Goal: Task Accomplishment & Management: Use online tool/utility

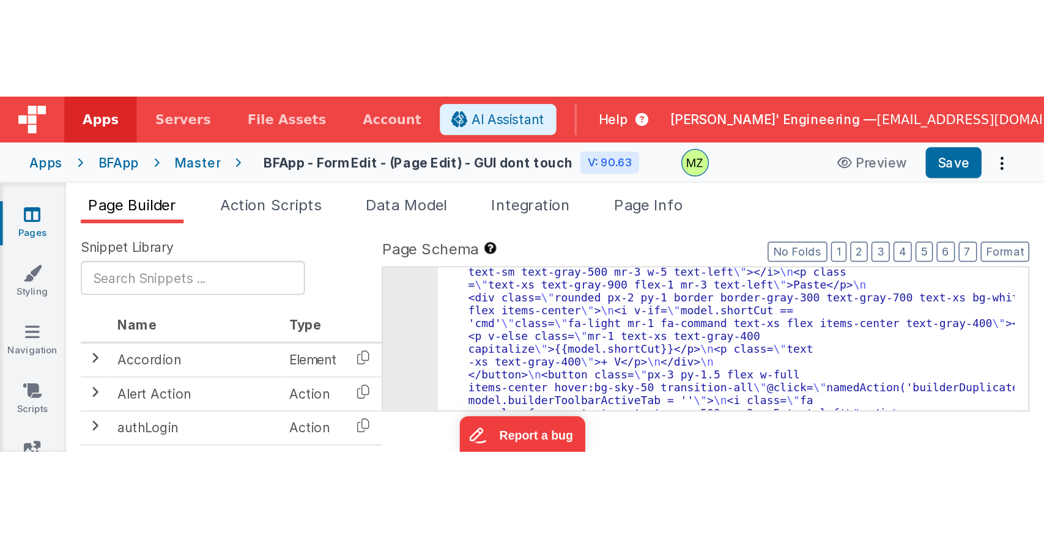
scroll to position [1722, 0]
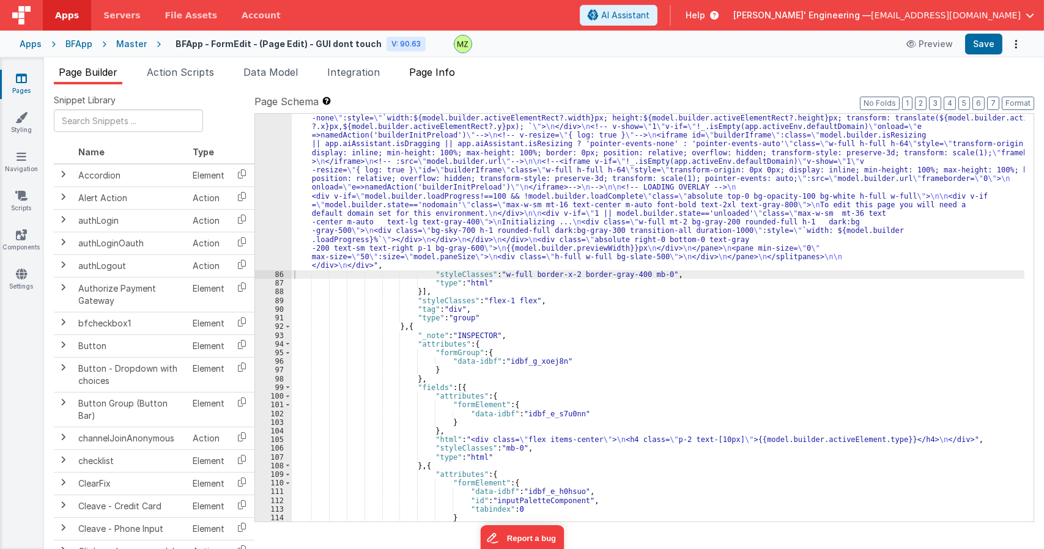
click at [435, 78] on span "Page Info" at bounding box center [432, 72] width 46 height 12
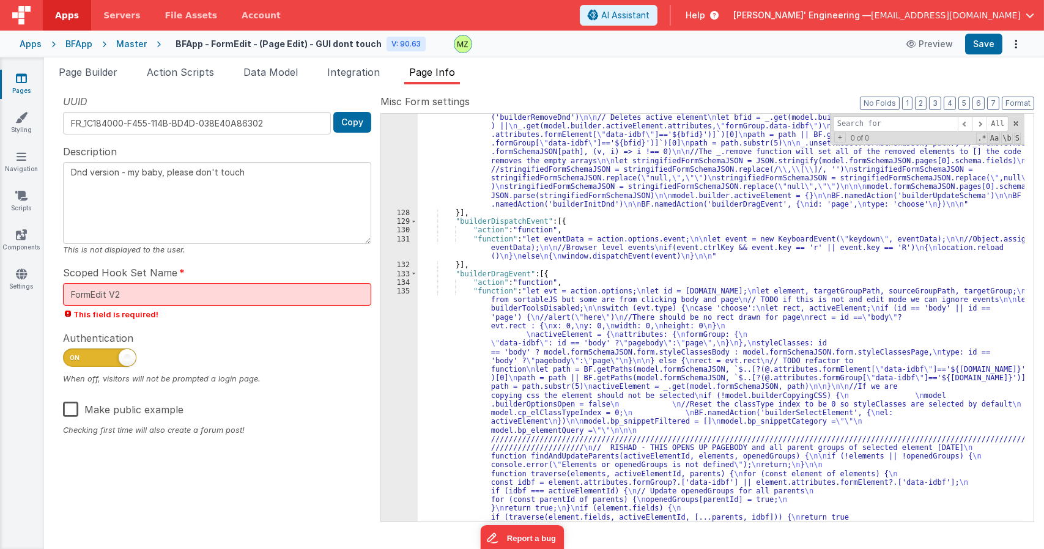
scroll to position [1835, 0]
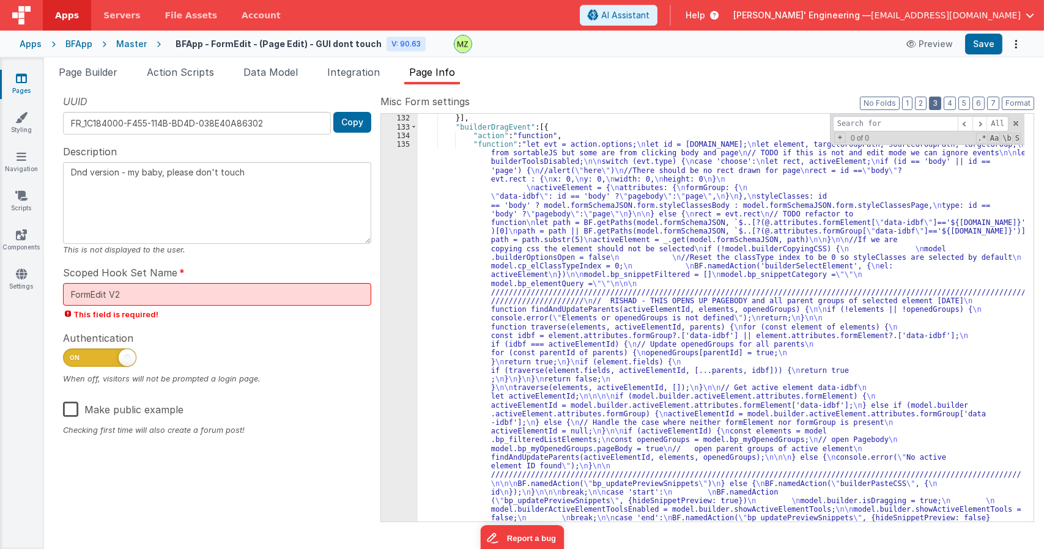
click at [941, 100] on button "3" at bounding box center [935, 103] width 12 height 13
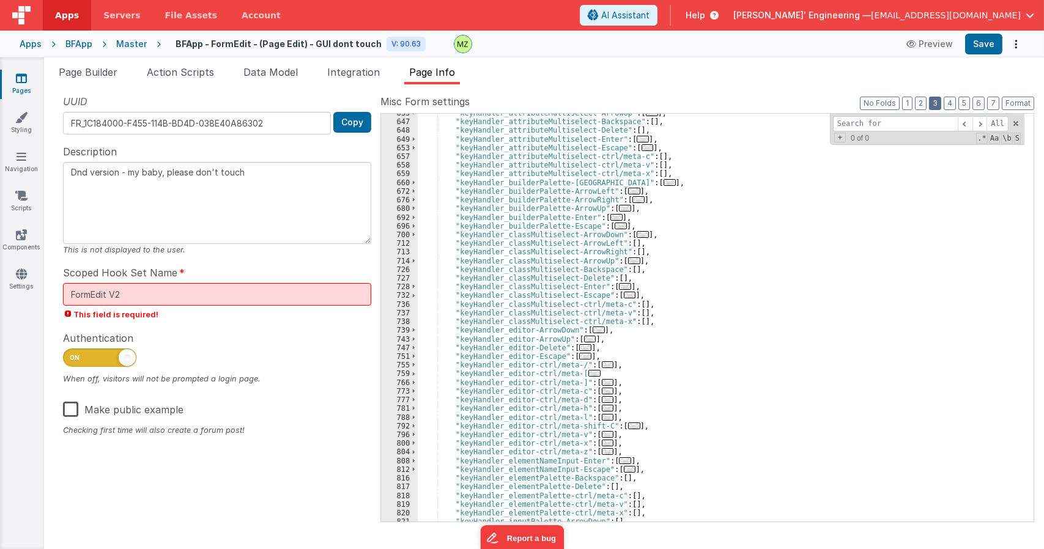
scroll to position [768, 0]
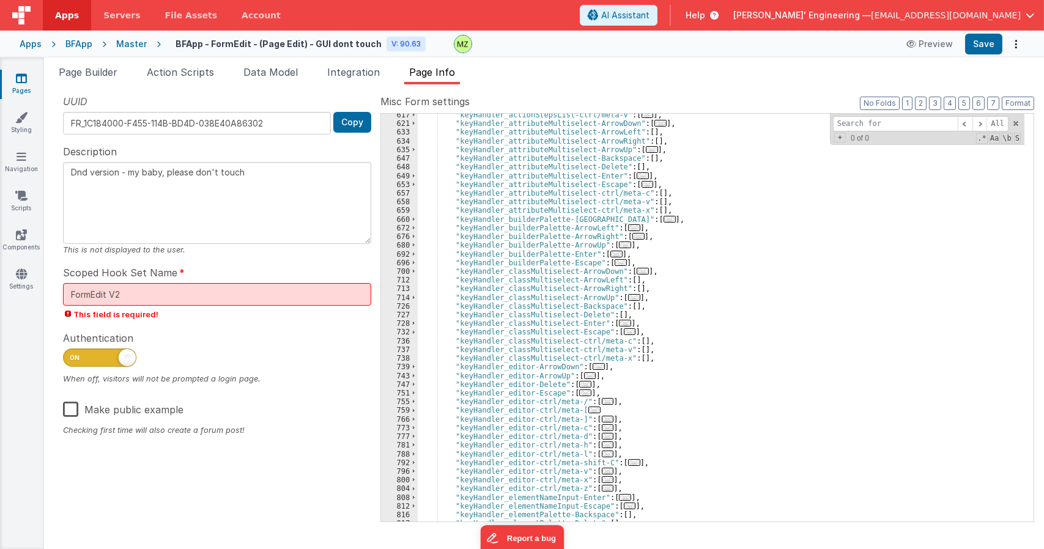
click at [637, 175] on span "..." at bounding box center [643, 175] width 12 height 7
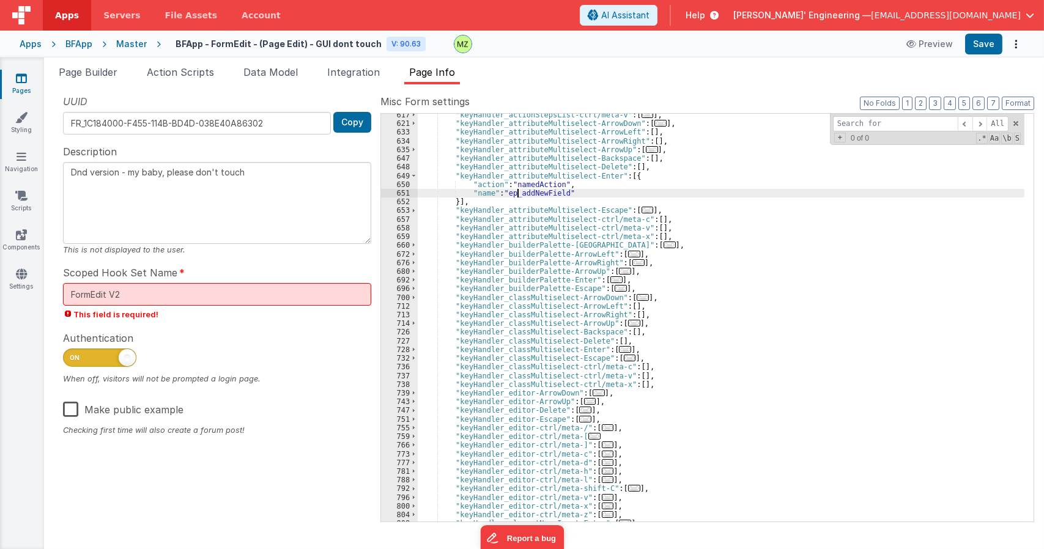
click at [517, 189] on div ""keyHandler_actionStepsList-ctrl/meta-v" : [ ... ] , "keyHandler_attributeMulti…" at bounding box center [721, 323] width 607 height 425
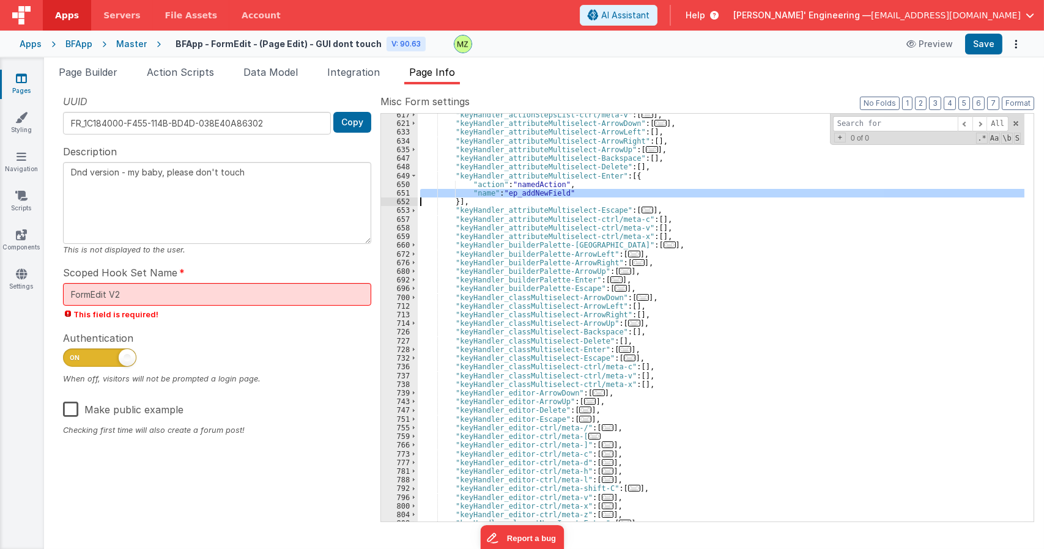
click at [532, 193] on div ""keyHandler_actionStepsList-ctrl/meta-v" : [ ... ] , "keyHandler_attributeMulti…" at bounding box center [721, 318] width 607 height 408
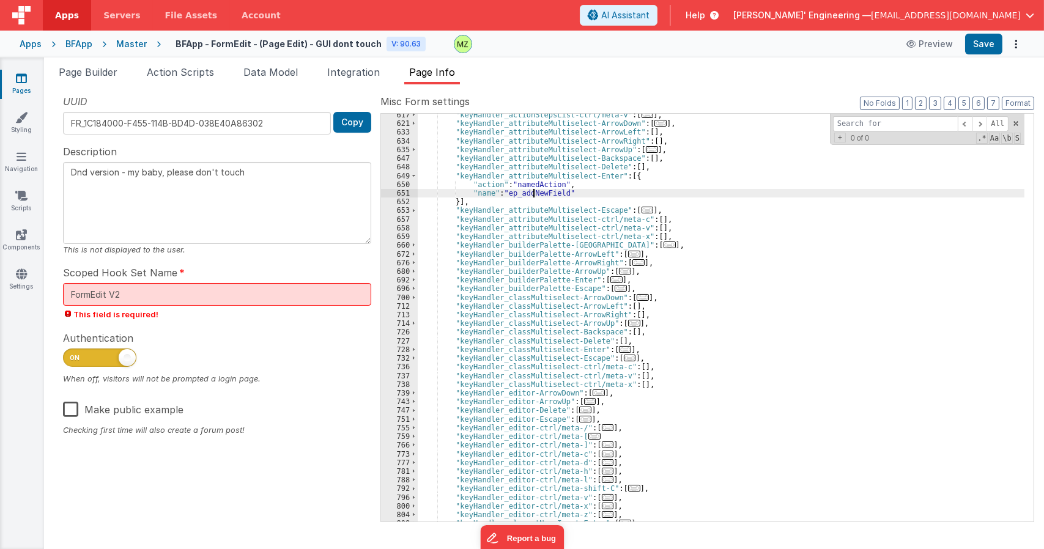
click at [532, 193] on div ""keyHandler_actionStepsList-ctrl/meta-v" : [ ... ] , "keyHandler_attributeMulti…" at bounding box center [721, 323] width 607 height 425
type input "ep_addNewField"
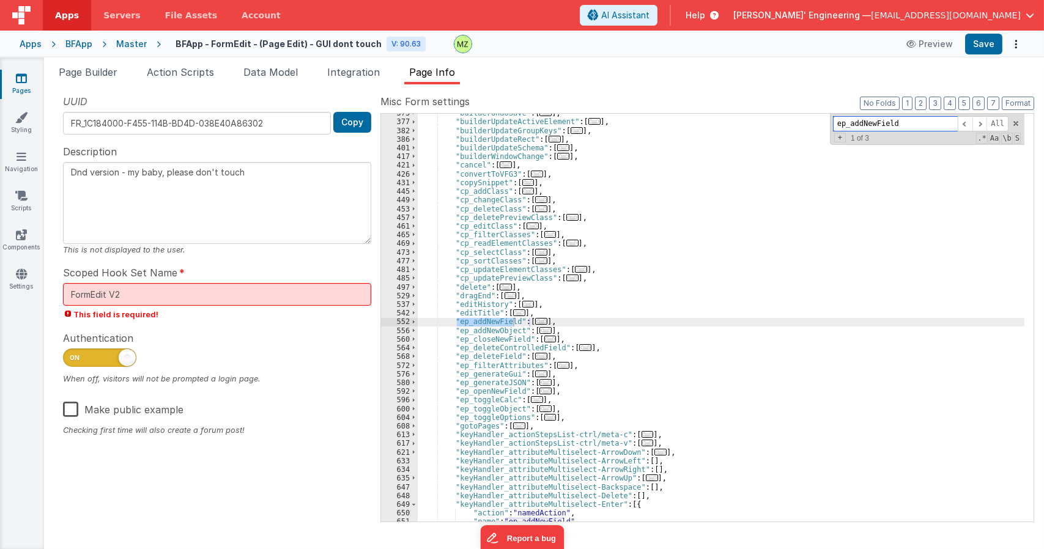
scroll to position [440, 0]
click at [535, 320] on span "..." at bounding box center [541, 321] width 12 height 7
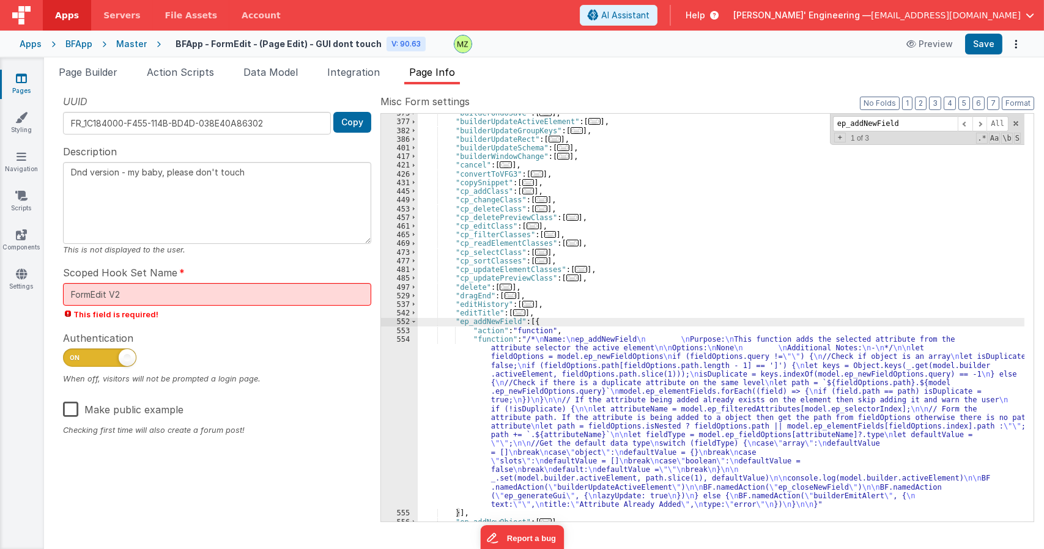
scroll to position [550, 0]
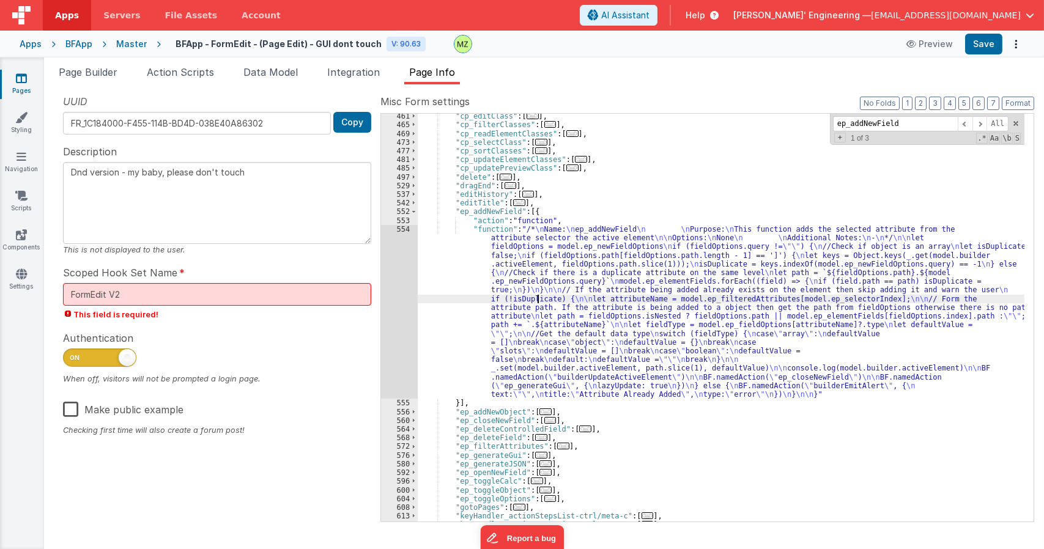
drag, startPoint x: 536, startPoint y: 297, endPoint x: 494, endPoint y: 286, distance: 43.6
click at [536, 297] on div ""cp_editClass" : [ ... ] , "cp_filterClasses" : [ ... ] , "cp_readElementClasse…" at bounding box center [721, 324] width 607 height 425
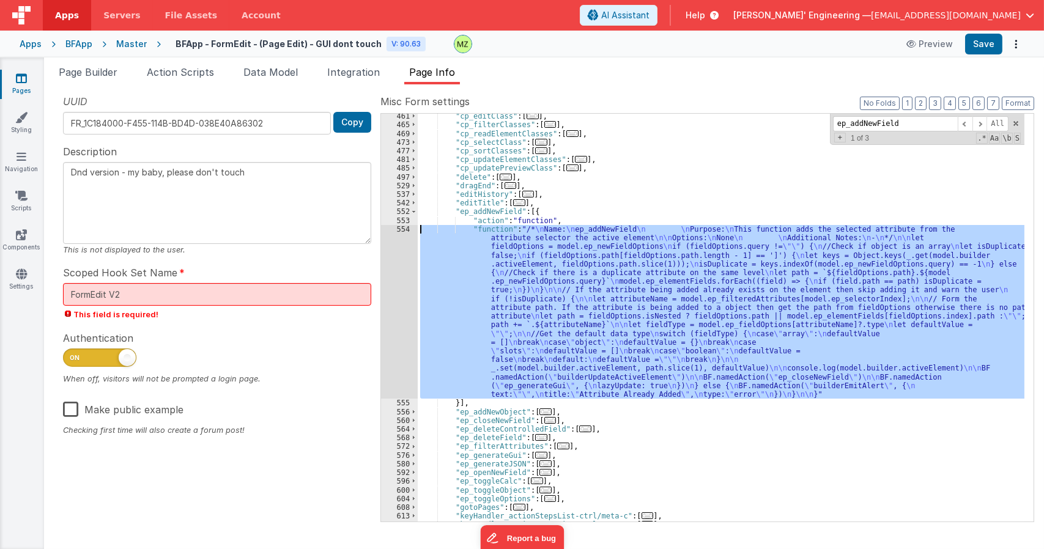
click at [404, 231] on div "554" at bounding box center [399, 312] width 37 height 174
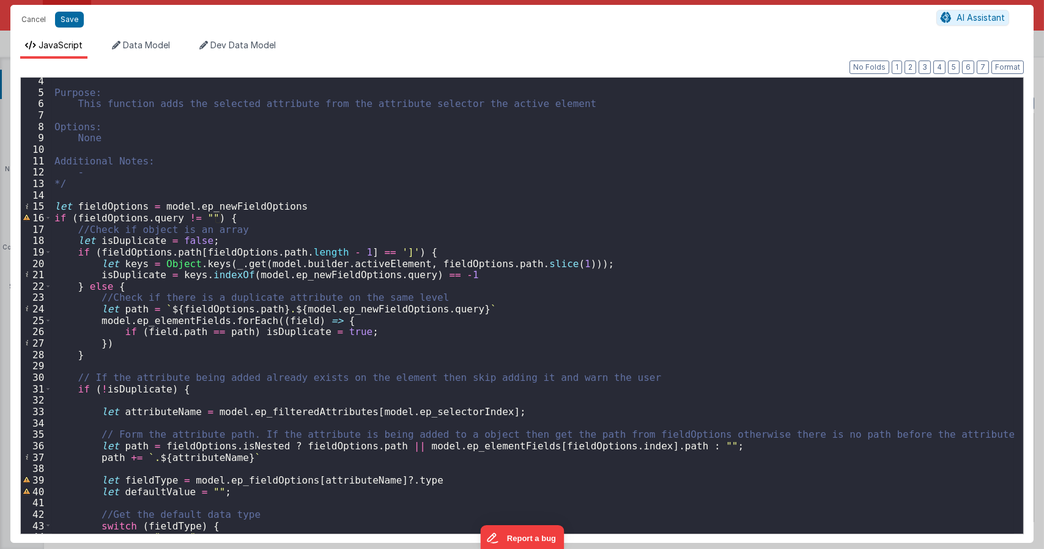
scroll to position [73, 0]
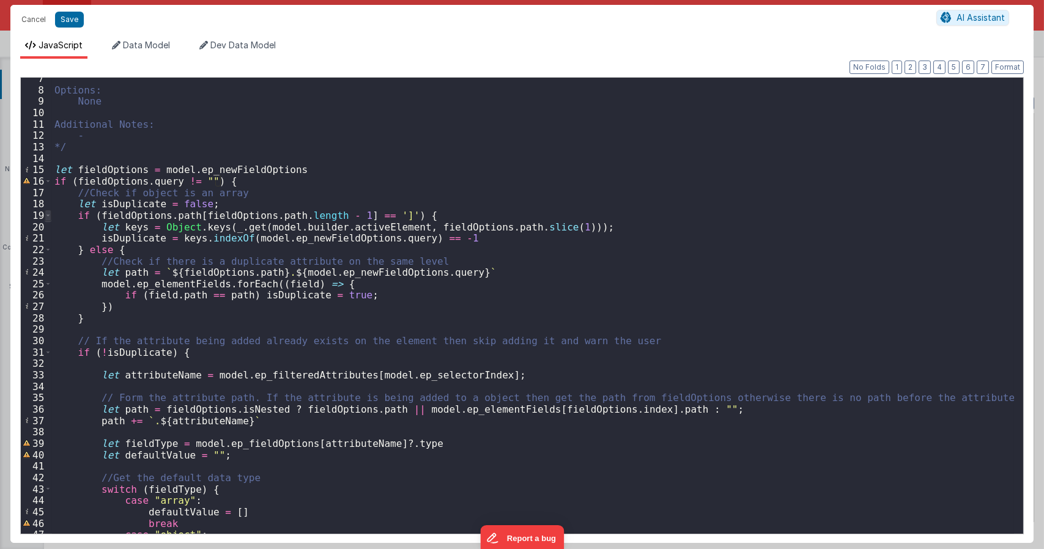
click at [50, 216] on span at bounding box center [48, 216] width 7 height 12
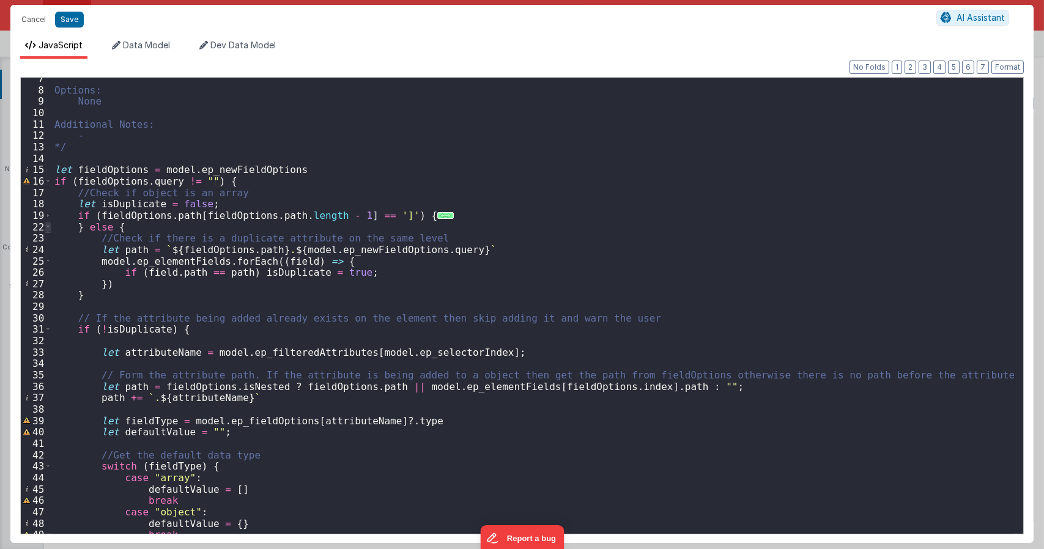
click at [47, 228] on span at bounding box center [48, 227] width 7 height 12
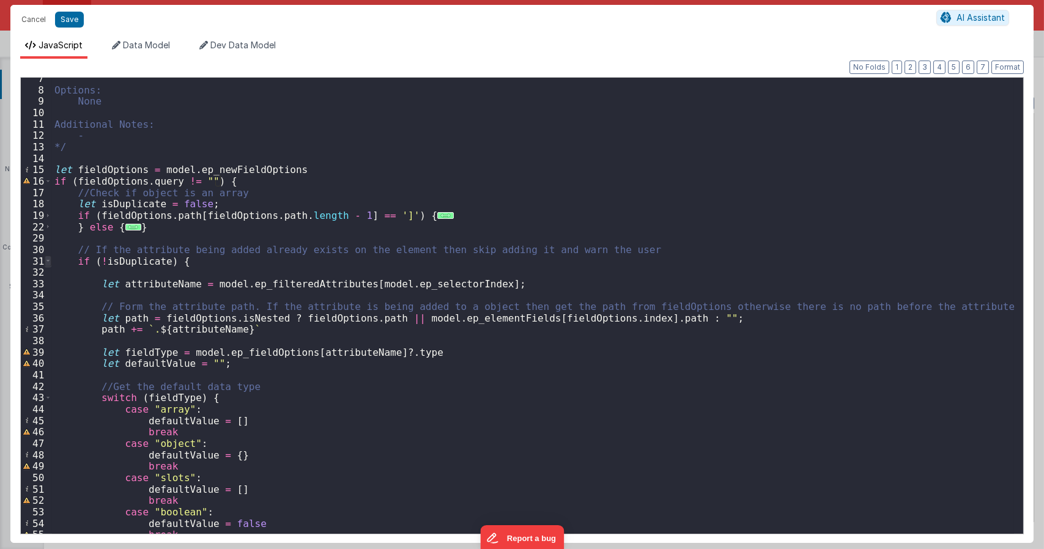
click at [49, 261] on span at bounding box center [48, 262] width 7 height 12
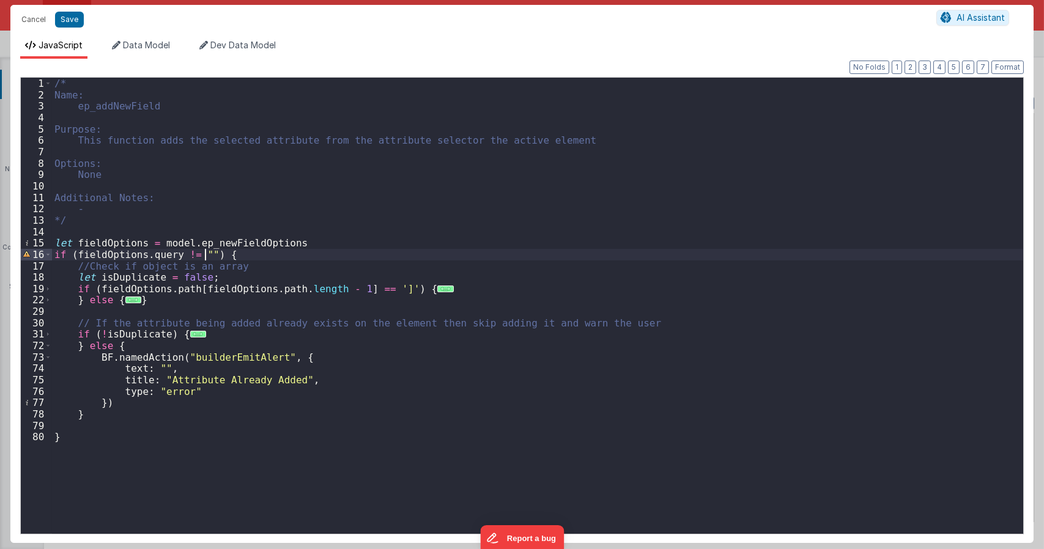
click at [206, 250] on div "/* Name: ep_addNewField Purpose: This function adds the selected attribute from…" at bounding box center [537, 317] width 971 height 479
paste textarea
click at [214, 259] on div "/* Name: ep_addNewField Purpose: This function adds the selected attribute from…" at bounding box center [537, 317] width 971 height 479
click at [217, 250] on div "/* Name: ep_addNewField Purpose: This function adds the selected attribute from…" at bounding box center [537, 317] width 971 height 479
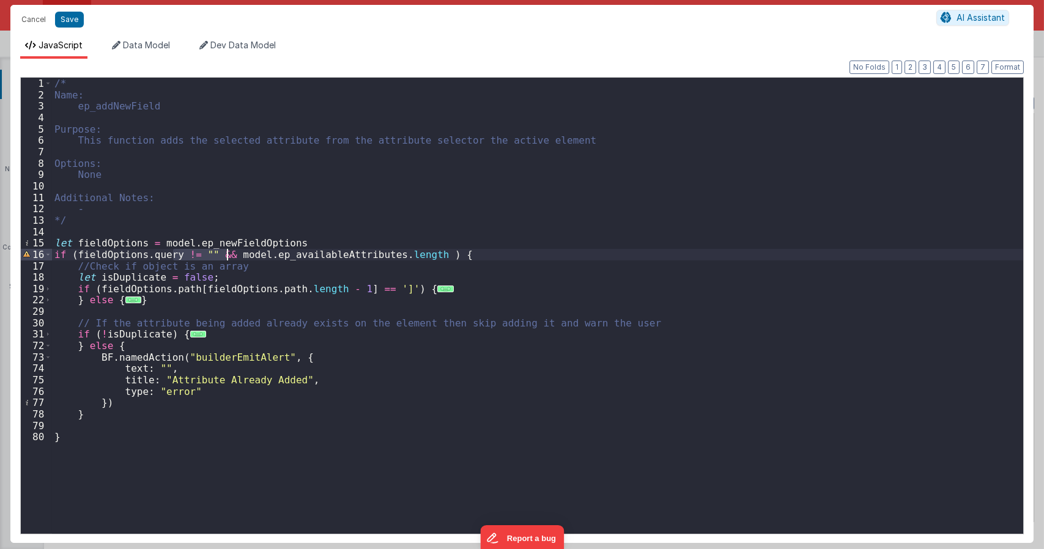
click at [217, 250] on div "/* Name: ep_addNewField Purpose: This function adds the selected attribute from…" at bounding box center [537, 317] width 971 height 479
click at [415, 255] on div "/* Name: ep_addNewField Purpose: This function adds the selected attribute from…" at bounding box center [537, 317] width 971 height 479
type textarea "Dnd version - my baby, please don't touch"
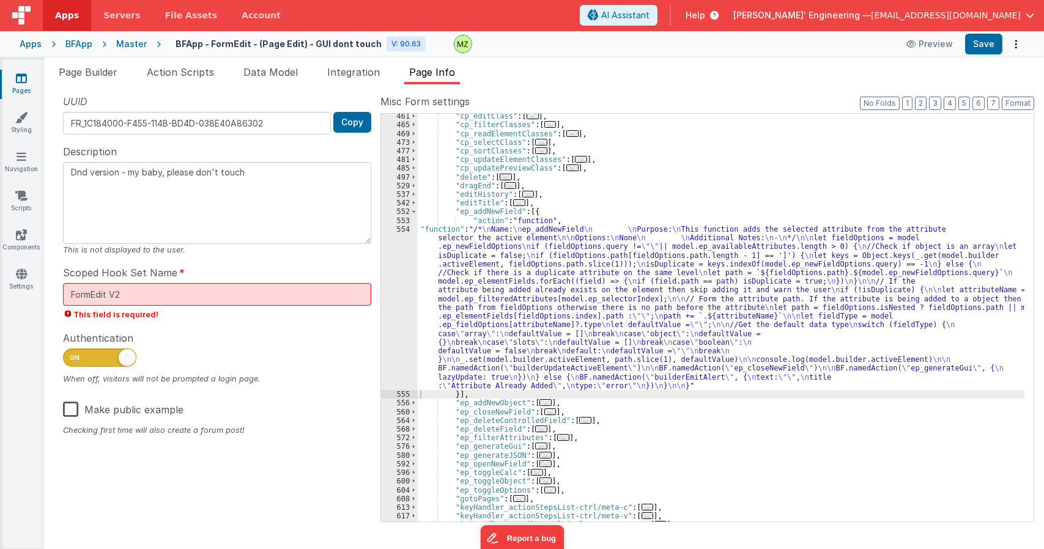
click at [477, 254] on div ""cp_editClass" : [ ... ] , "cp_filterClasses" : [ ... ] , "cp_readElementClasse…" at bounding box center [721, 324] width 607 height 425
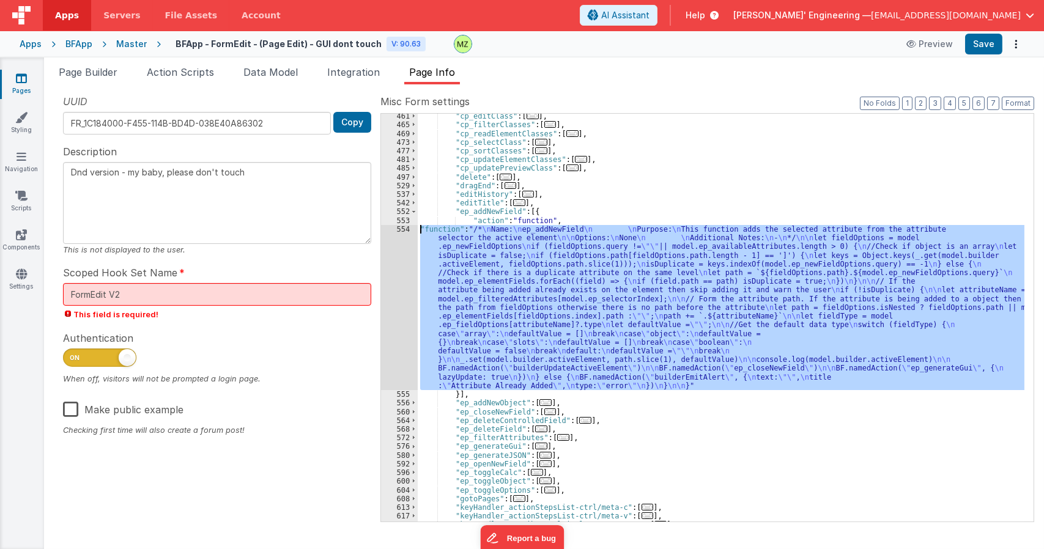
click at [401, 228] on div "554" at bounding box center [399, 307] width 37 height 165
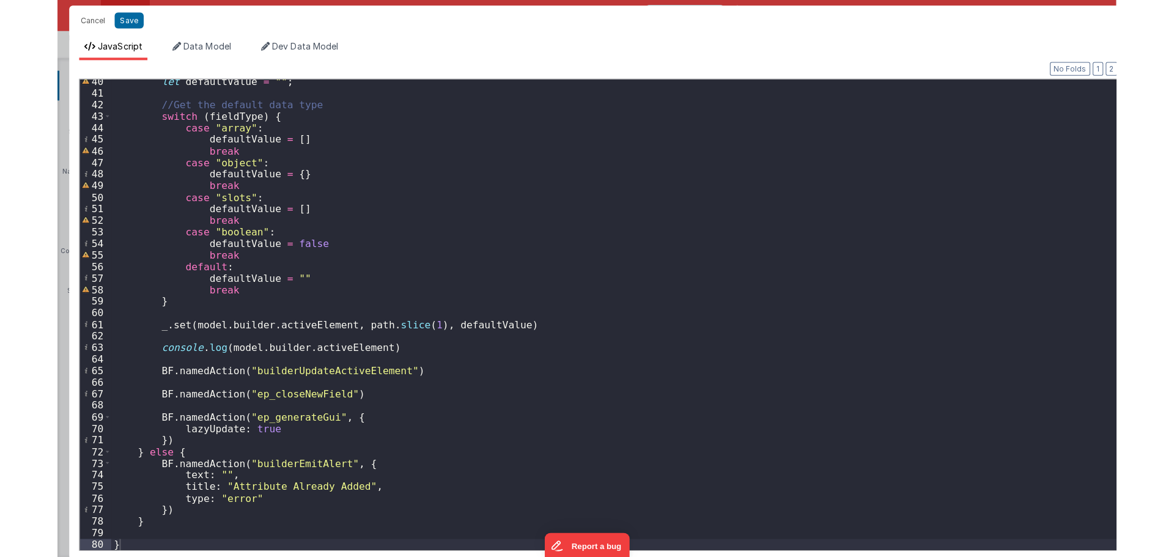
scroll to position [550, 0]
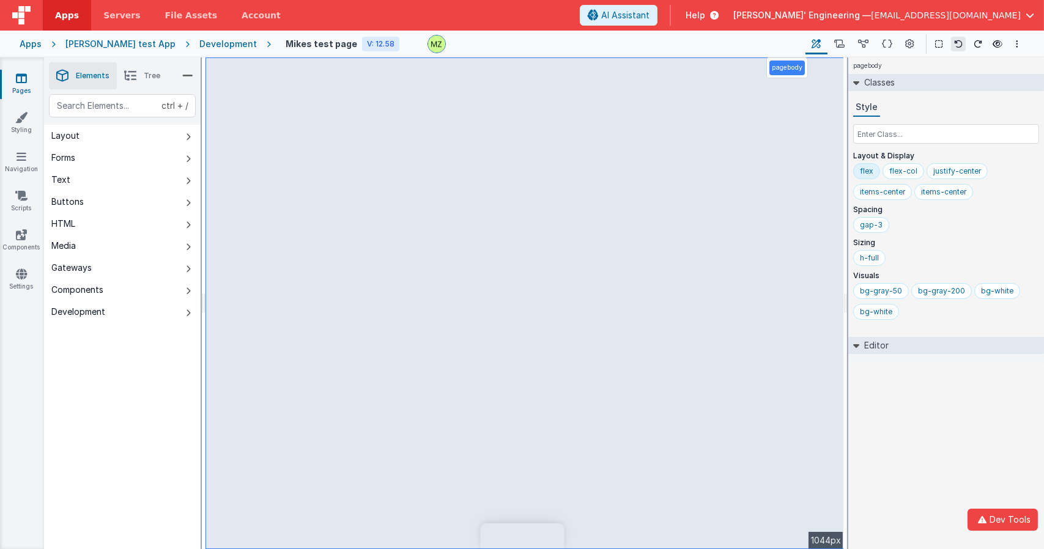
select select "email"
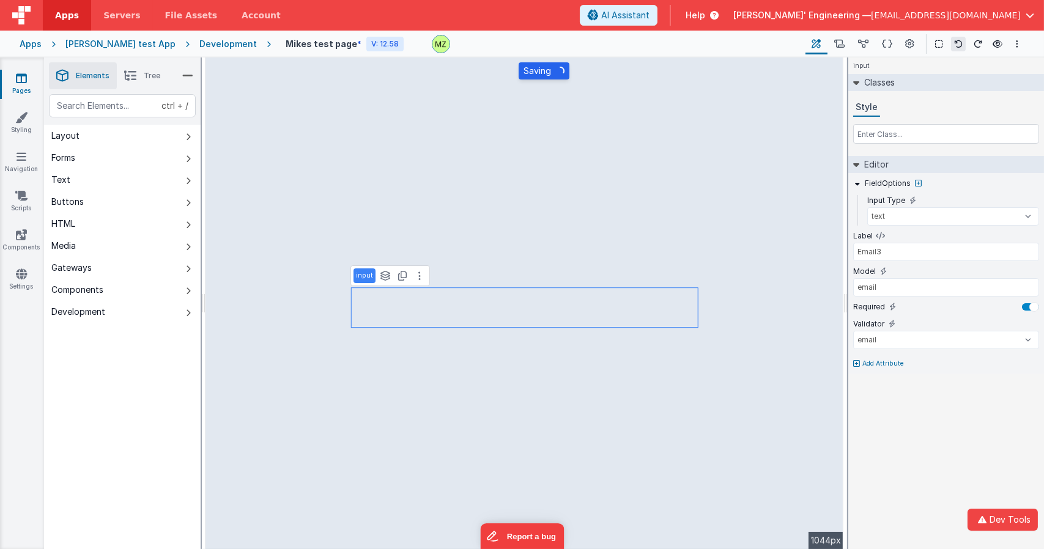
select select "email"
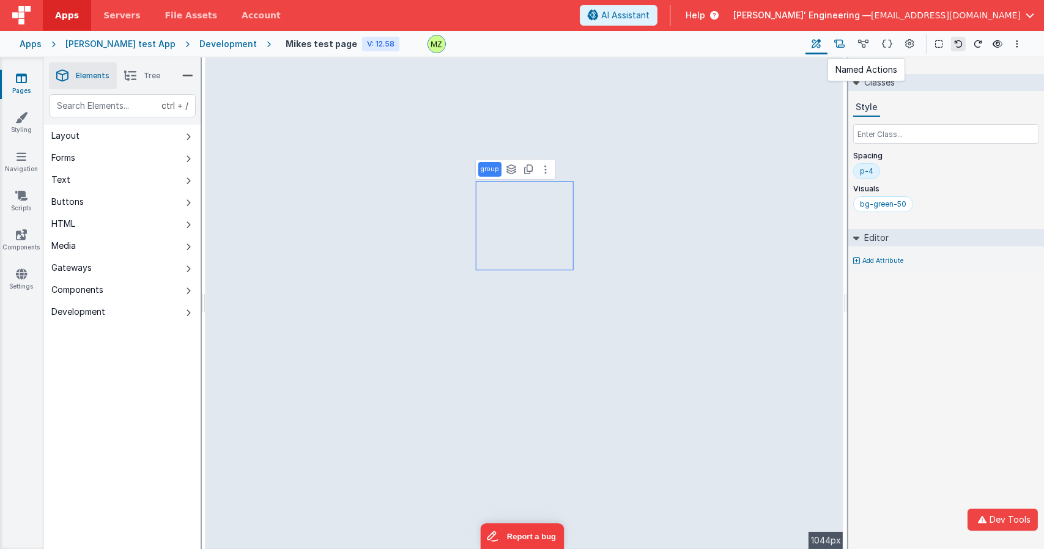
click at [836, 46] on icon at bounding box center [839, 44] width 10 height 13
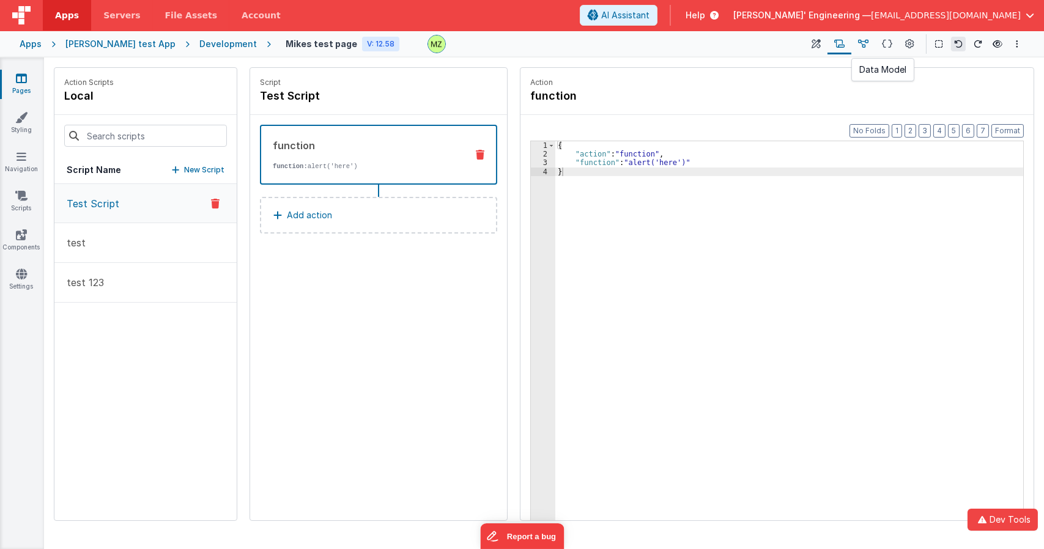
click at [858, 43] on button at bounding box center [863, 44] width 24 height 21
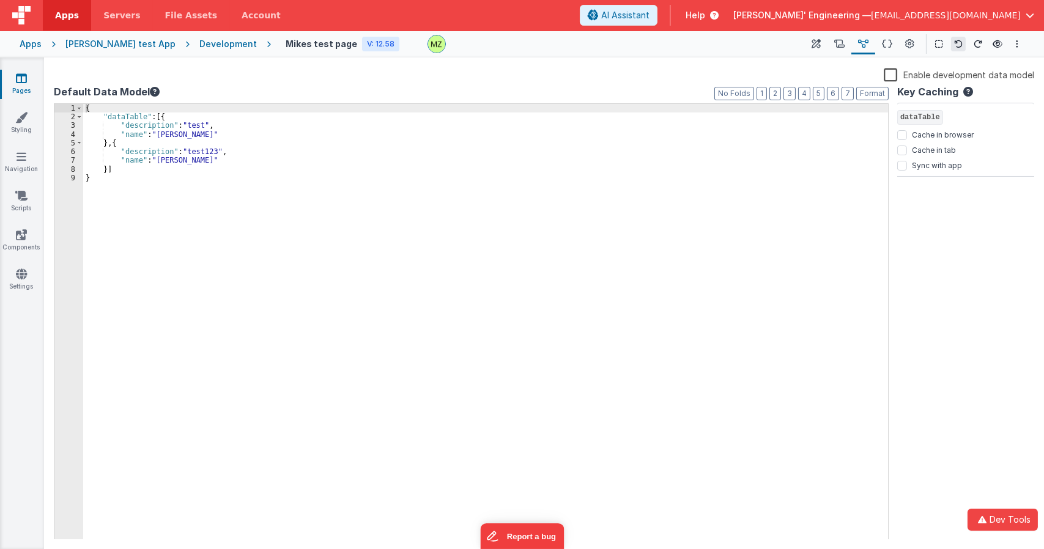
click at [144, 170] on div "{ "dataTable" : [{ "description" : "test" , "name" : "Andrew" } , { "descriptio…" at bounding box center [485, 330] width 805 height 453
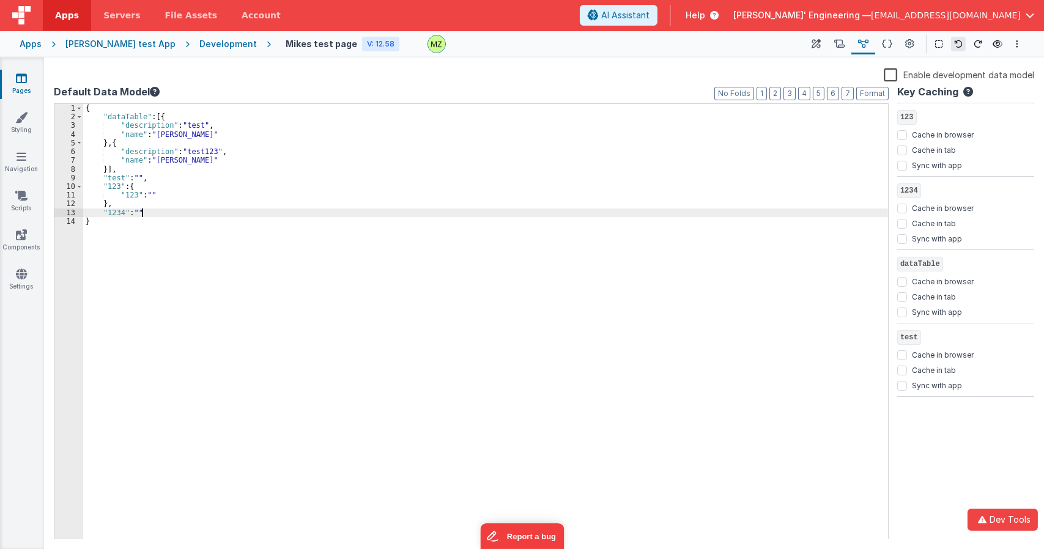
click at [164, 210] on div "{ "dataTable" : [{ "description" : "test" , "name" : "Andrew" } , { "descriptio…" at bounding box center [485, 330] width 805 height 453
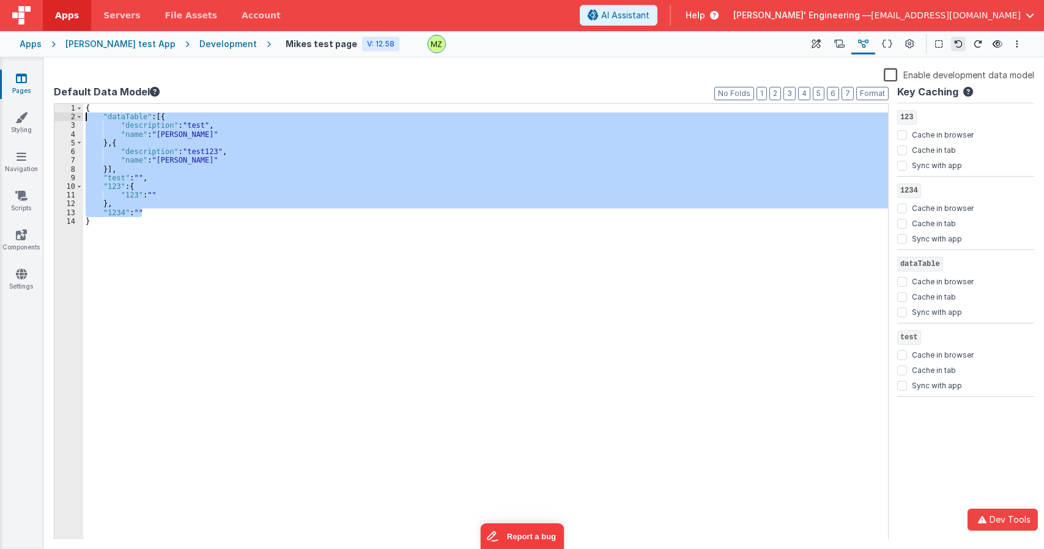
drag, startPoint x: 154, startPoint y: 215, endPoint x: 59, endPoint y: 114, distance: 138.0
click at [59, 114] on div "1 2 3 4 5 6 7 8 9 10 11 12 13 14 { "dataTable" : [{ "description" : "test" , "n…" at bounding box center [471, 321] width 835 height 437
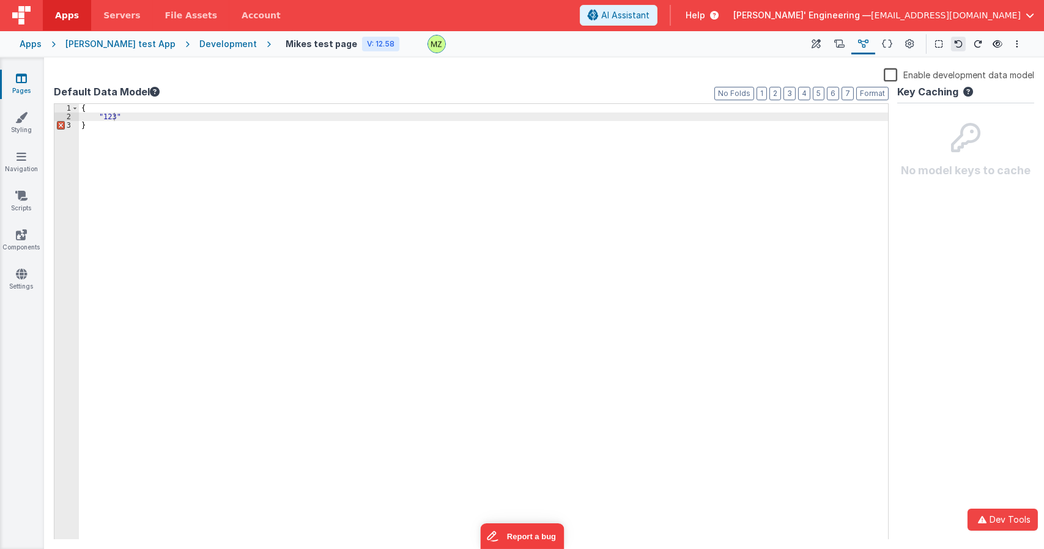
click at [894, 73] on label "Enable development data model" at bounding box center [959, 74] width 150 height 14
click at [0, 0] on input "Enable development data model" at bounding box center [0, 0] width 0 height 0
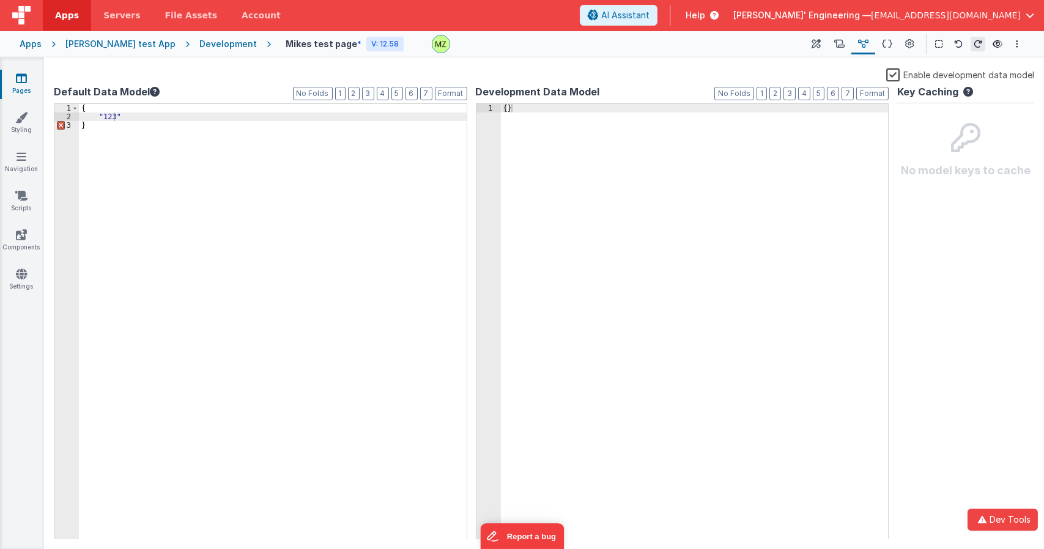
click at [117, 112] on div "{ "123" }" at bounding box center [483, 330] width 809 height 453
click at [127, 119] on div "{ "123" }" at bounding box center [483, 330] width 809 height 453
click at [512, 109] on div "{ }" at bounding box center [695, 330] width 388 height 453
click at [507, 106] on div "{ }" at bounding box center [695, 330] width 388 height 453
click at [148, 111] on div "{ "123" : 3 }" at bounding box center [483, 330] width 809 height 453
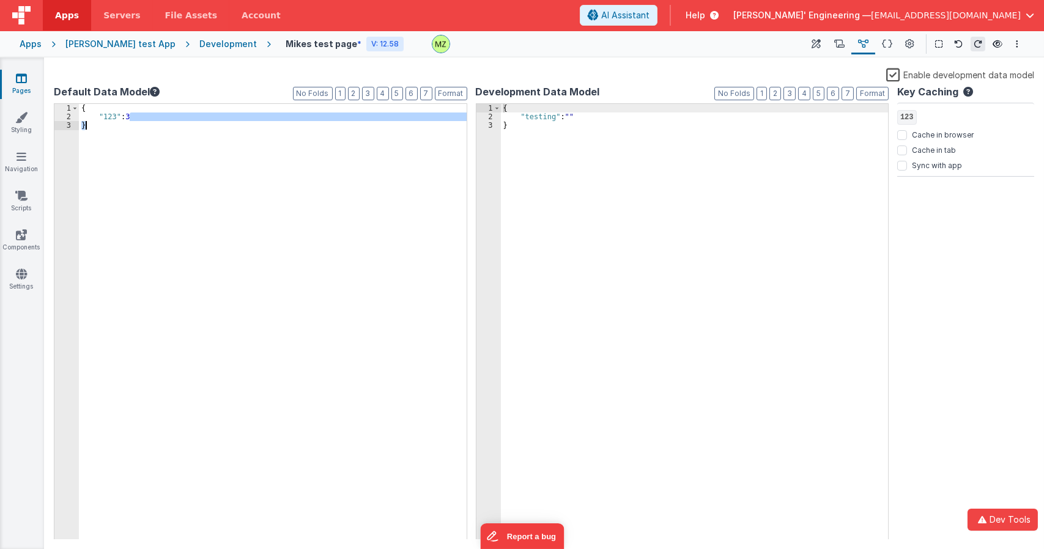
click at [147, 122] on div "{ "123" : 3 }" at bounding box center [483, 330] width 809 height 453
drag, startPoint x: 125, startPoint y: 124, endPoint x: 63, endPoint y: 116, distance: 62.9
click at [63, 116] on div "1 2 3 4 { "123" : 3 , "five" : "" } XXXXXXXXXXXXXXXXXXXXXXXXXXXXXXXXXXXXXXXXXXX…" at bounding box center [260, 321] width 413 height 437
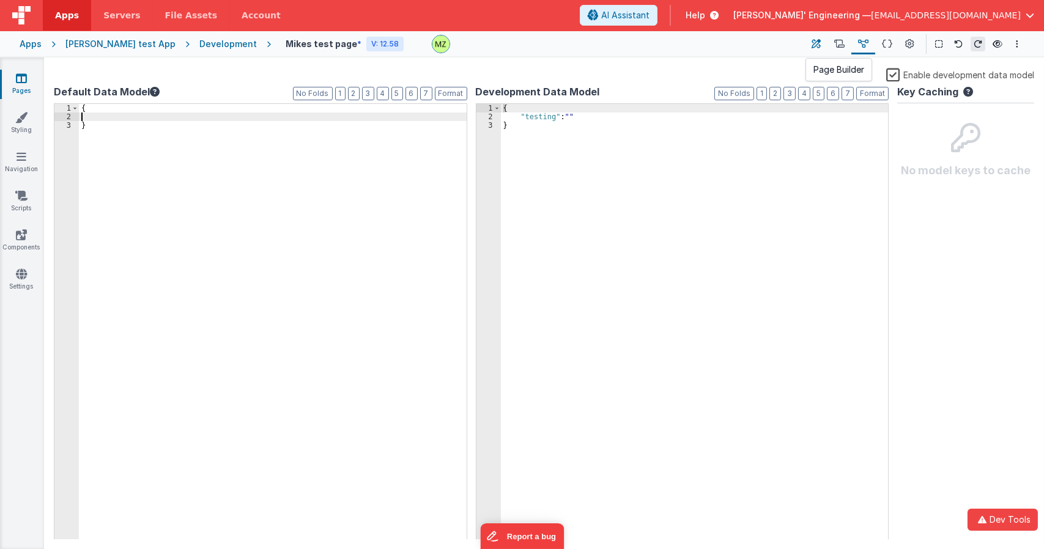
click at [826, 44] on button at bounding box center [817, 44] width 22 height 21
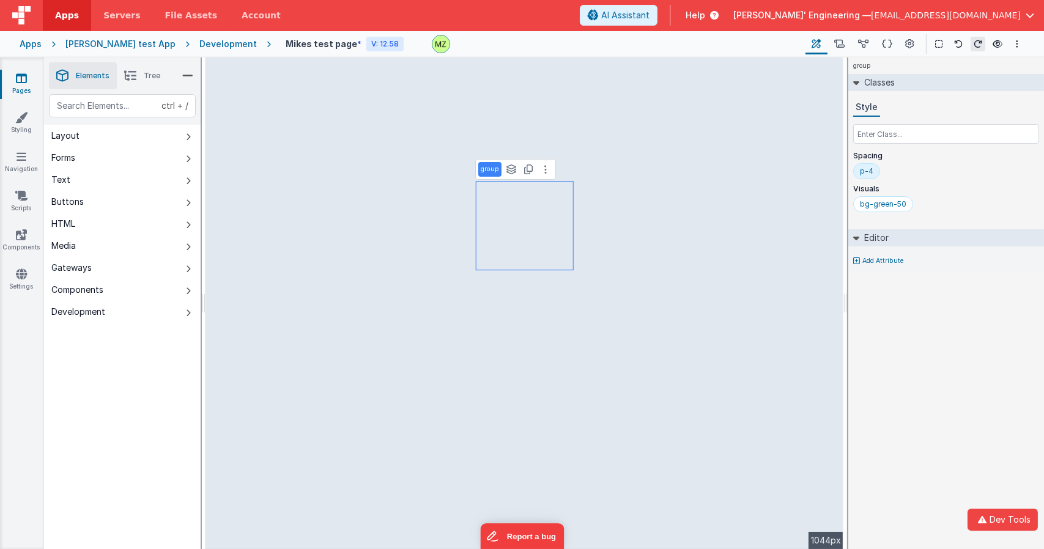
select select "email"
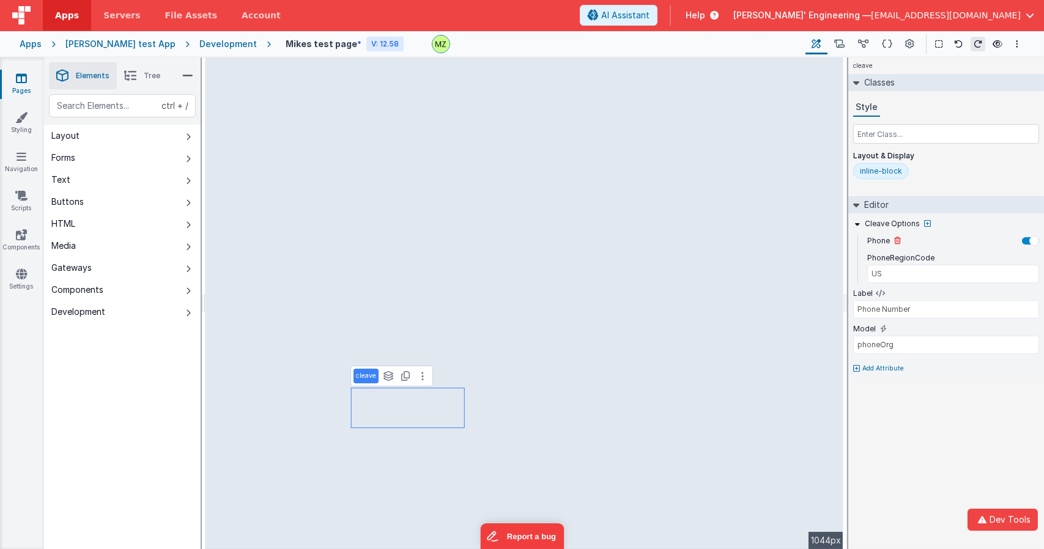
click at [1029, 239] on div at bounding box center [1030, 240] width 17 height 7
click at [1026, 239] on div at bounding box center [1027, 241] width 10 height 10
click at [915, 278] on input "US" at bounding box center [953, 274] width 172 height 18
click at [921, 373] on div "Cleave Options Phone PhoneRegionCode US Label Phone Number Model phoneOrg Add A…" at bounding box center [946, 295] width 196 height 165
click at [887, 368] on p "Add Attribute" at bounding box center [883, 369] width 42 height 10
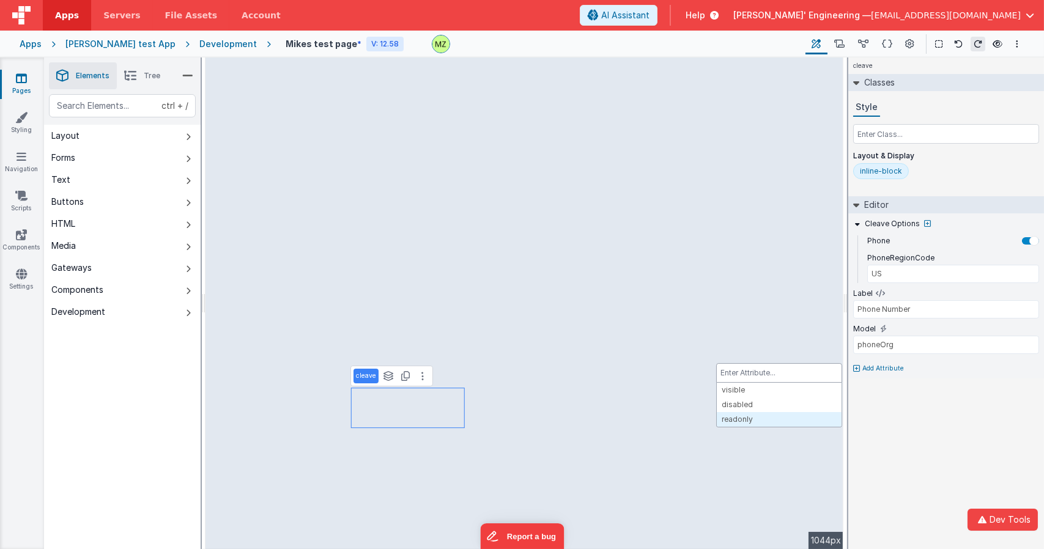
click at [751, 419] on button "readonly" at bounding box center [779, 419] width 125 height 15
click at [752, 421] on button "readonly" at bounding box center [779, 419] width 125 height 15
click at [916, 420] on div at bounding box center [522, 274] width 1044 height 549
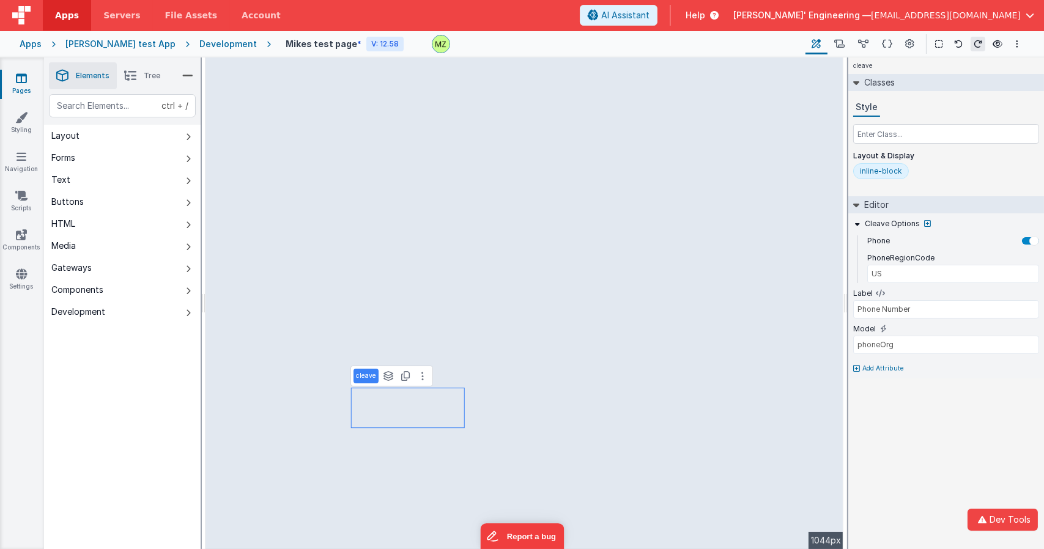
click at [865, 358] on div "Cleave Options Phone PhoneRegionCode US Label Phone Number Model phoneOrg Add A…" at bounding box center [946, 295] width 196 height 165
click at [869, 364] on p "Add Attribute" at bounding box center [883, 369] width 42 height 10
click at [752, 420] on button "readonly" at bounding box center [779, 419] width 125 height 15
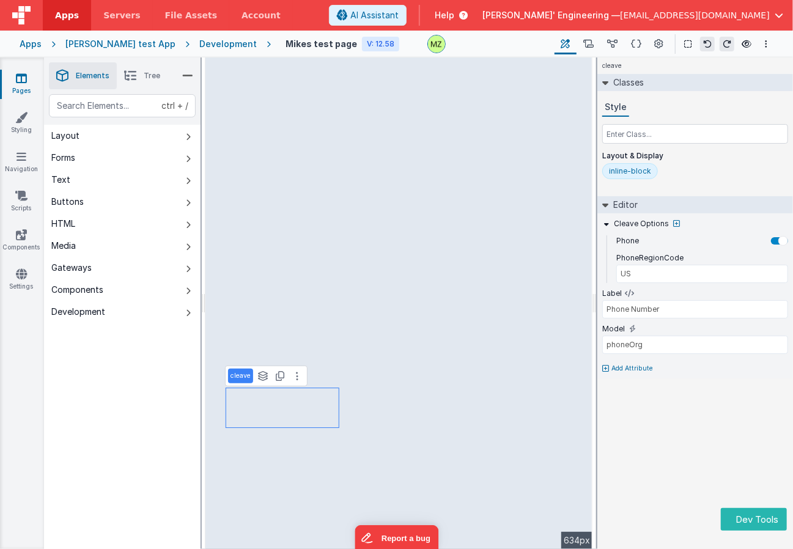
click at [623, 372] on p "Add Attribute" at bounding box center [633, 369] width 42 height 10
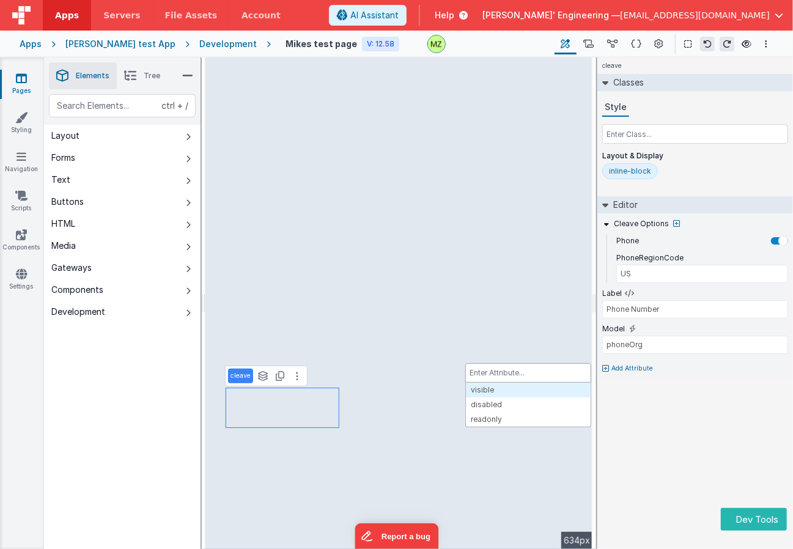
click at [503, 394] on button "visible" at bounding box center [528, 390] width 125 height 15
click at [505, 388] on button "visible" at bounding box center [528, 390] width 125 height 15
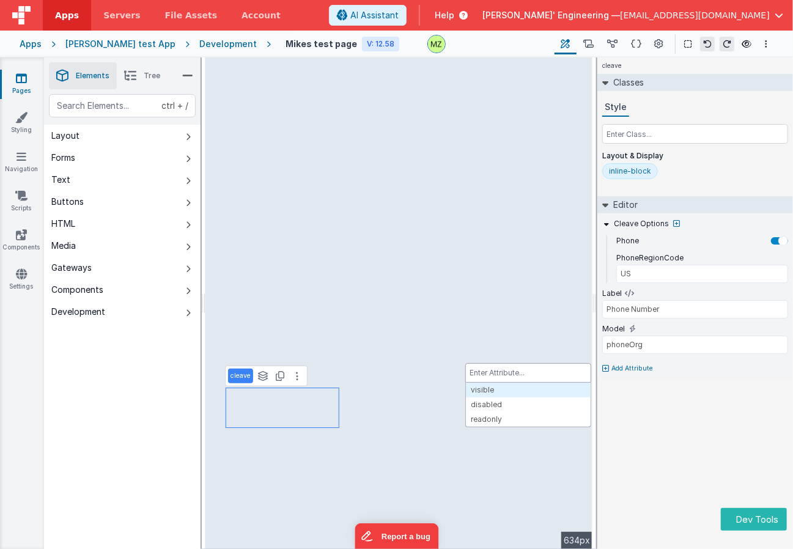
click at [505, 388] on button "visible" at bounding box center [528, 390] width 125 height 15
click at [504, 388] on button "visible" at bounding box center [528, 390] width 125 height 15
click at [503, 387] on button "visible" at bounding box center [528, 390] width 125 height 15
click at [540, 372] on input "text" at bounding box center [528, 373] width 126 height 20
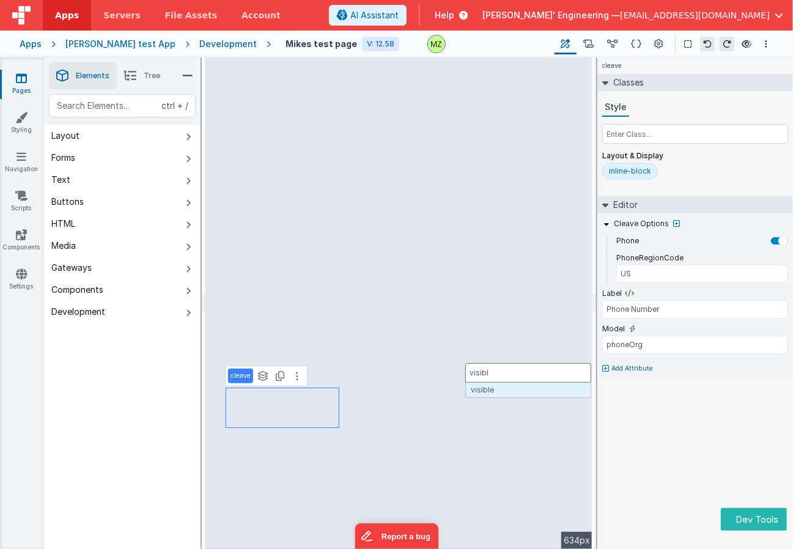
type input "visible"
click at [628, 382] on p "Add Attribute" at bounding box center [633, 386] width 42 height 10
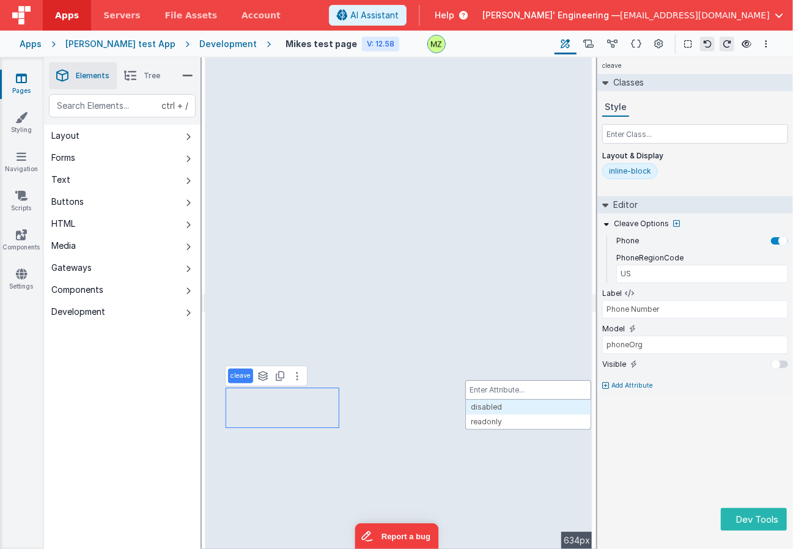
click at [553, 404] on button "disabled" at bounding box center [528, 407] width 125 height 15
click at [550, 404] on button "disabled" at bounding box center [528, 407] width 125 height 15
click at [466, 400] on button "disabled" at bounding box center [528, 407] width 125 height 15
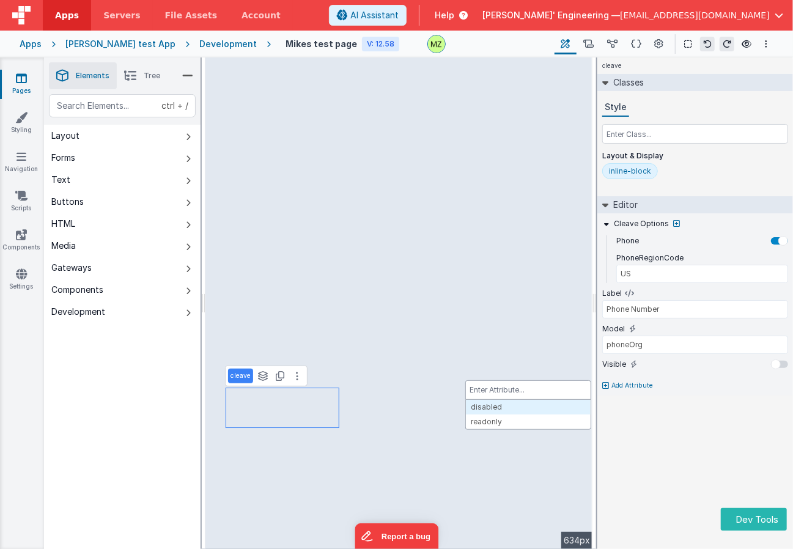
click at [466, 400] on button "disabled" at bounding box center [528, 407] width 125 height 15
click at [550, 386] on input "text" at bounding box center [528, 390] width 126 height 20
type input "disabled"
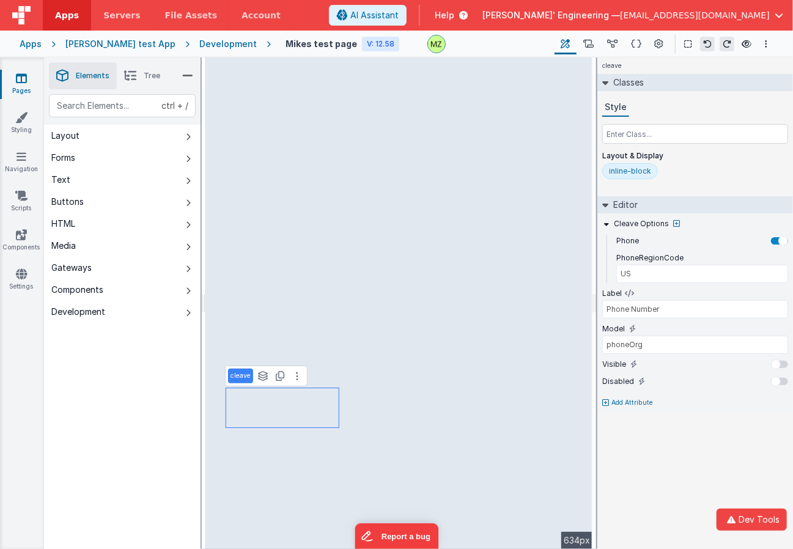
click at [634, 402] on p "Add Attribute" at bounding box center [633, 403] width 42 height 10
click at [736, 522] on icon "button" at bounding box center [731, 520] width 15 height 9
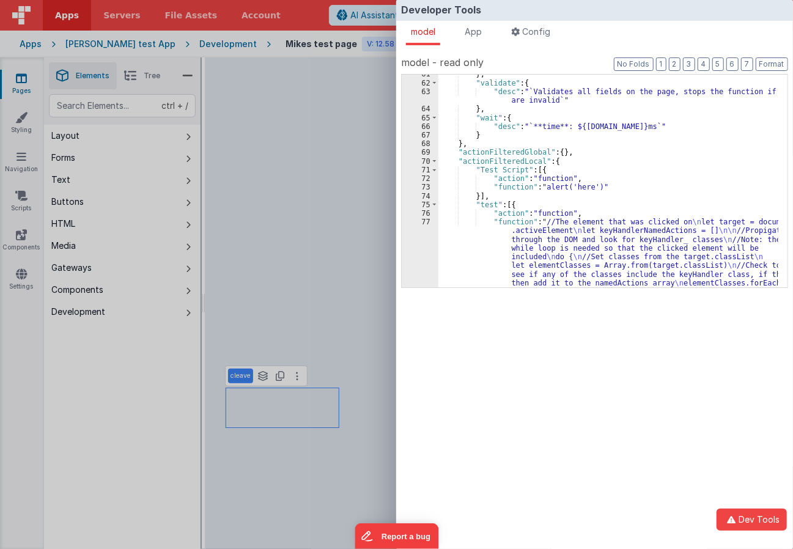
scroll to position [454, 0]
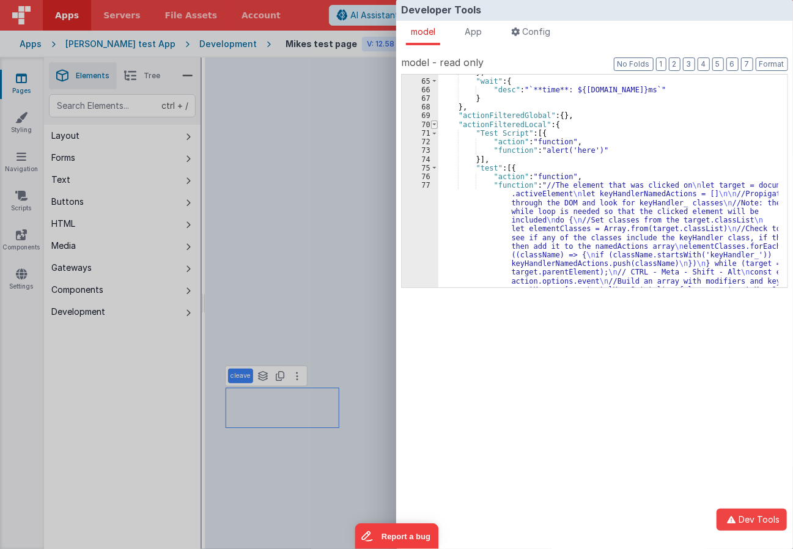
click at [435, 125] on span at bounding box center [434, 124] width 7 height 9
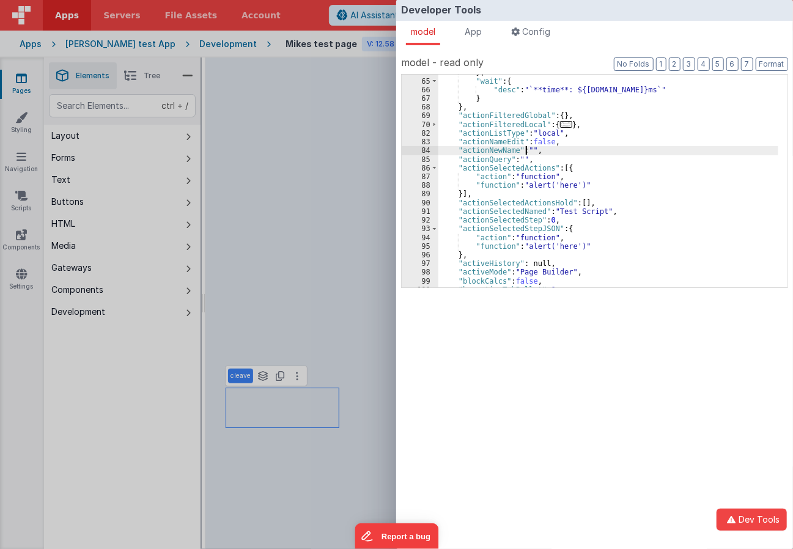
click at [525, 150] on div "} , "wait" : { "desc" : "`**time**: ${action.options.ms}ms`" } } , "actionFilte…" at bounding box center [609, 183] width 340 height 230
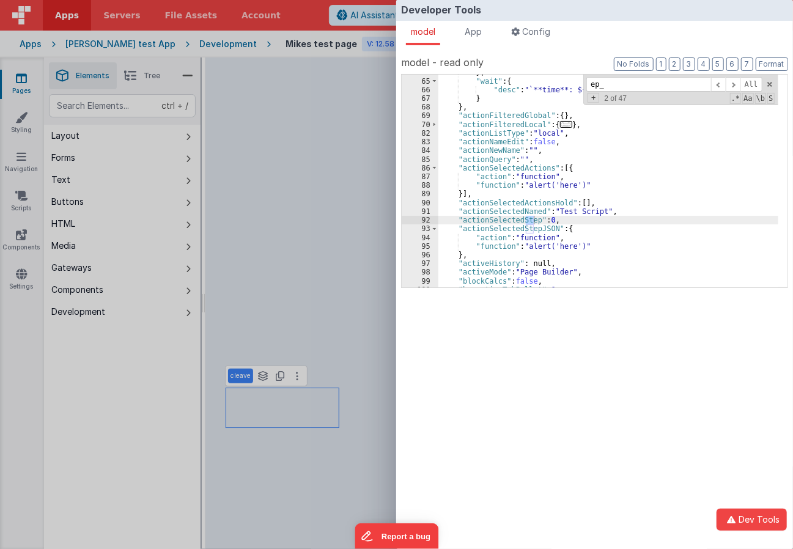
scroll to position [3228, 0]
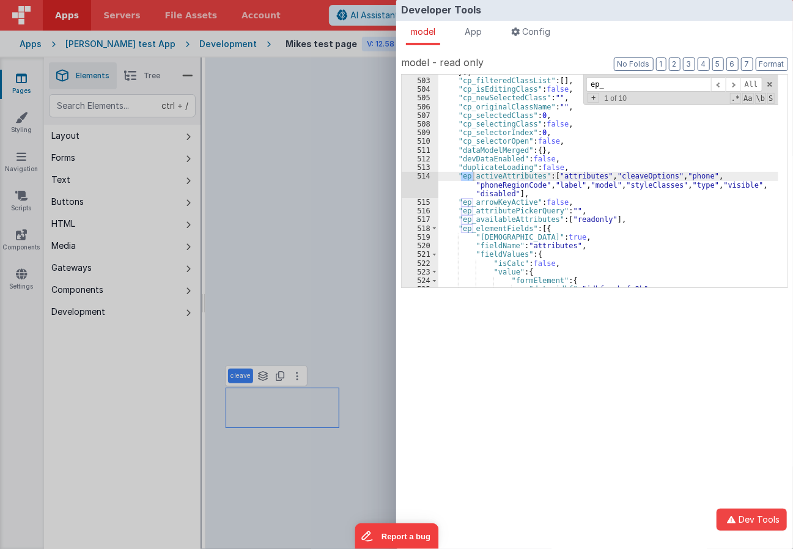
type input "ep_"
click at [499, 223] on div "}] , "cp_filteredClassList" : [ ] , "cp_isEditingClass" : false , "cp_newSelect…" at bounding box center [609, 183] width 340 height 230
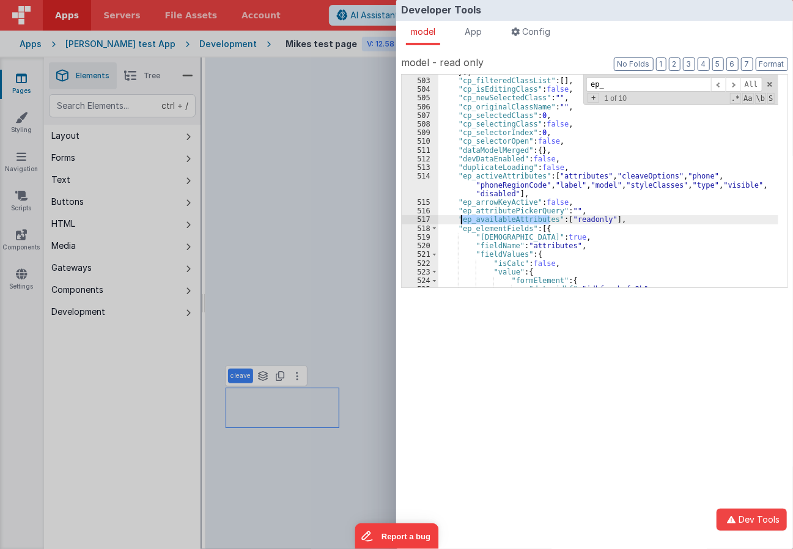
click at [499, 223] on div "}] , "cp_filteredClassList" : [ ] , "cp_isEditingClass" : false , "cp_newSelect…" at bounding box center [609, 183] width 340 height 230
click at [300, 125] on div "Developer Tools model App Params Log (2) Misc Windows Config model - read only …" at bounding box center [396, 274] width 793 height 549
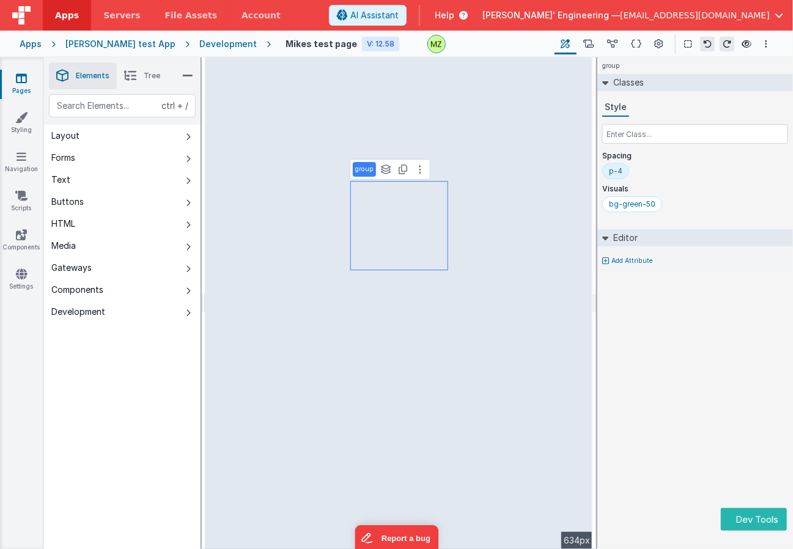
select select "email"
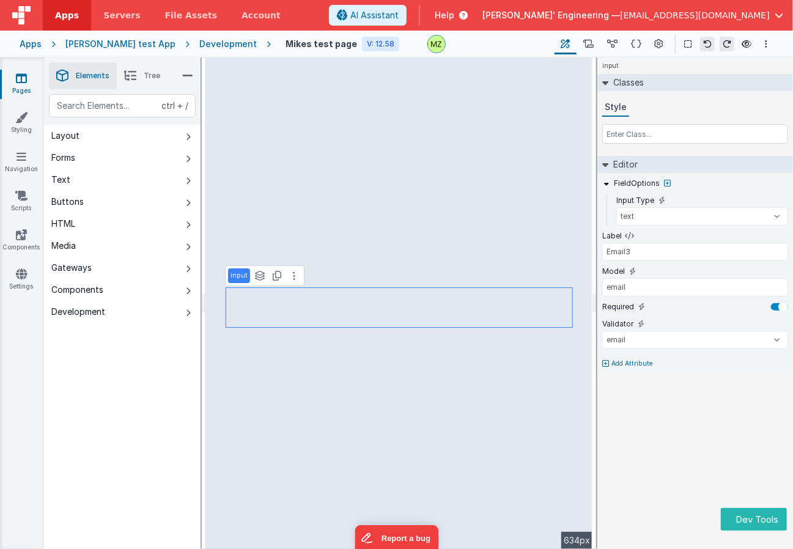
type input "Email1"
select select "email"
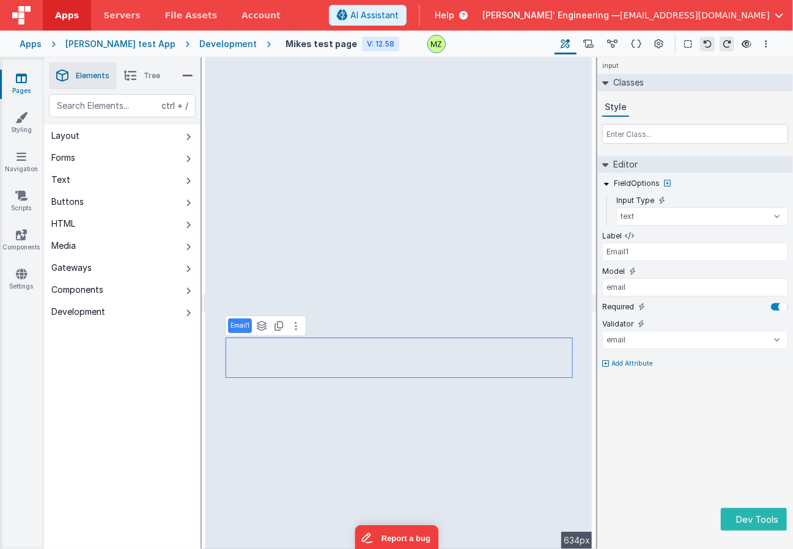
type input "Phone Number"
type input "phoneOrg"
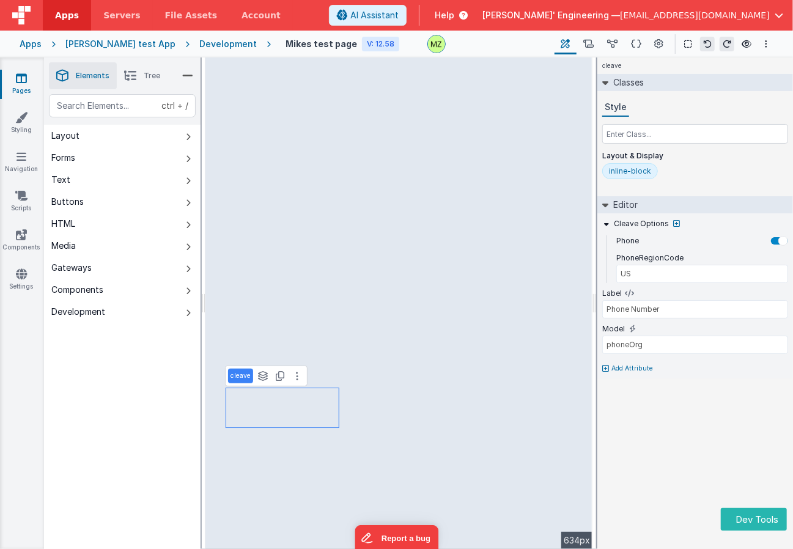
type input "Email1"
type input "email"
select select "email"
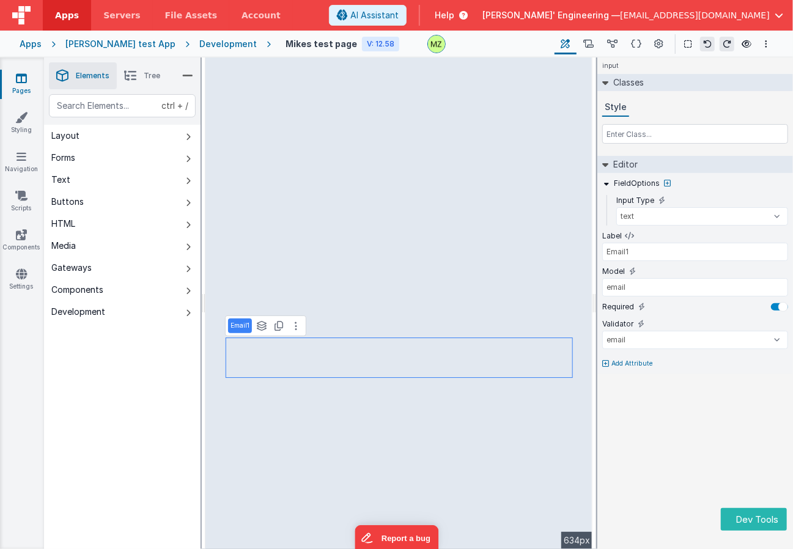
select select "email"
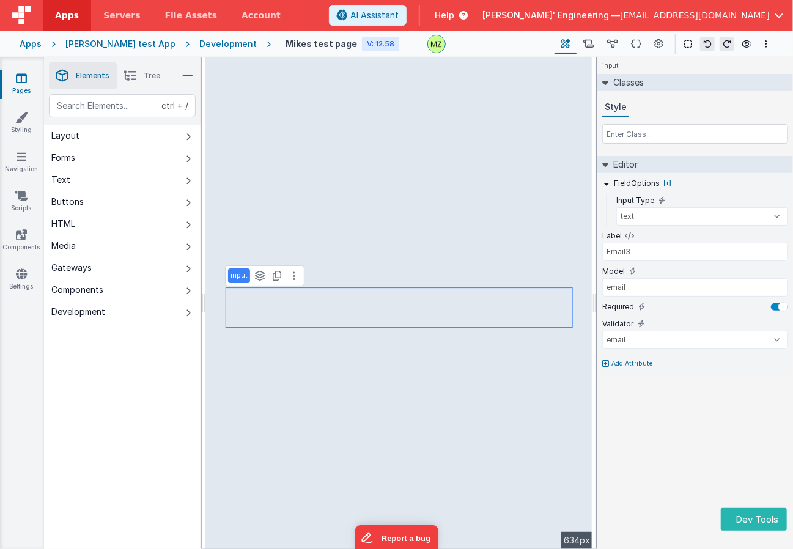
click at [624, 362] on p "Add Attribute" at bounding box center [633, 364] width 42 height 10
click at [636, 376] on p "Add Attribute" at bounding box center [633, 381] width 42 height 10
click at [637, 418] on p "Add Attribute" at bounding box center [633, 417] width 42 height 10
click at [635, 432] on p "Add Attribute" at bounding box center [633, 434] width 42 height 10
click at [615, 446] on p "Add Attribute" at bounding box center [633, 451] width 42 height 10
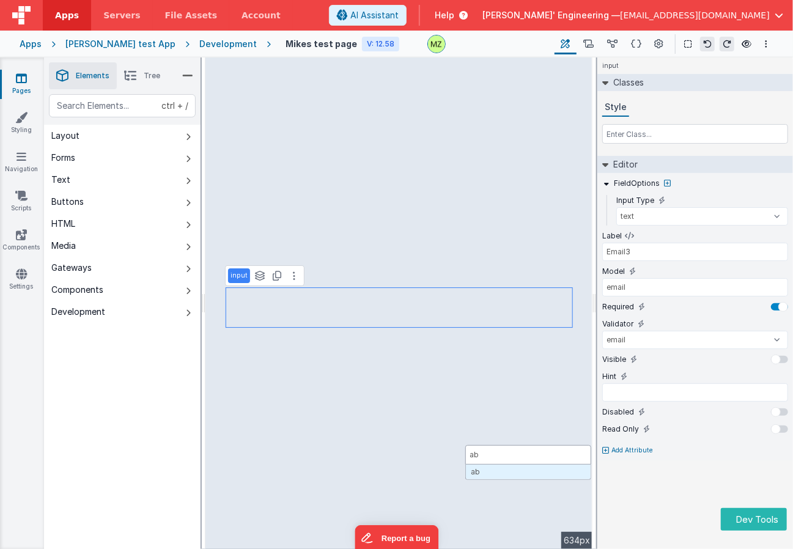
type input "abc"
click at [624, 446] on icon at bounding box center [624, 446] width 7 height 7
click at [660, 428] on icon at bounding box center [661, 429] width 7 height 7
click at [655, 413] on icon at bounding box center [656, 412] width 7 height 7
click at [655, 454] on div "input Classes Style Editor FieldOptions Input Type text number password email L…" at bounding box center [696, 303] width 196 height 492
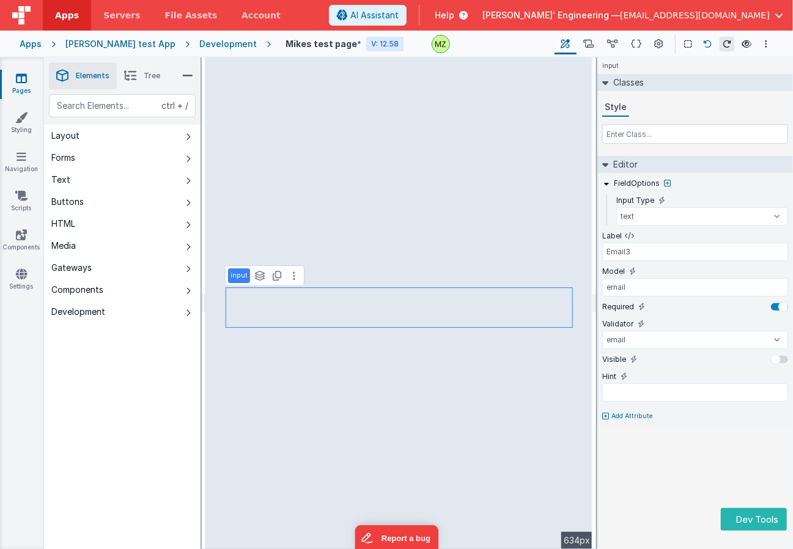
click at [708, 38] on button at bounding box center [707, 44] width 15 height 15
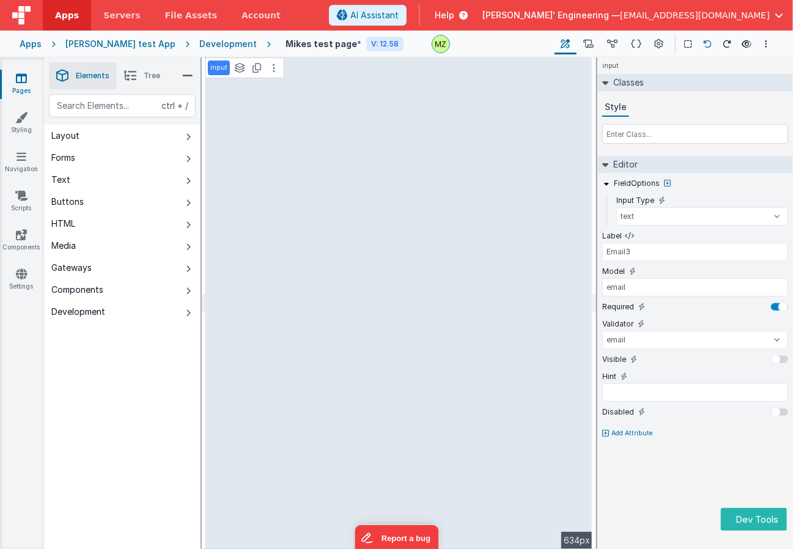
click at [708, 38] on button at bounding box center [707, 44] width 15 height 15
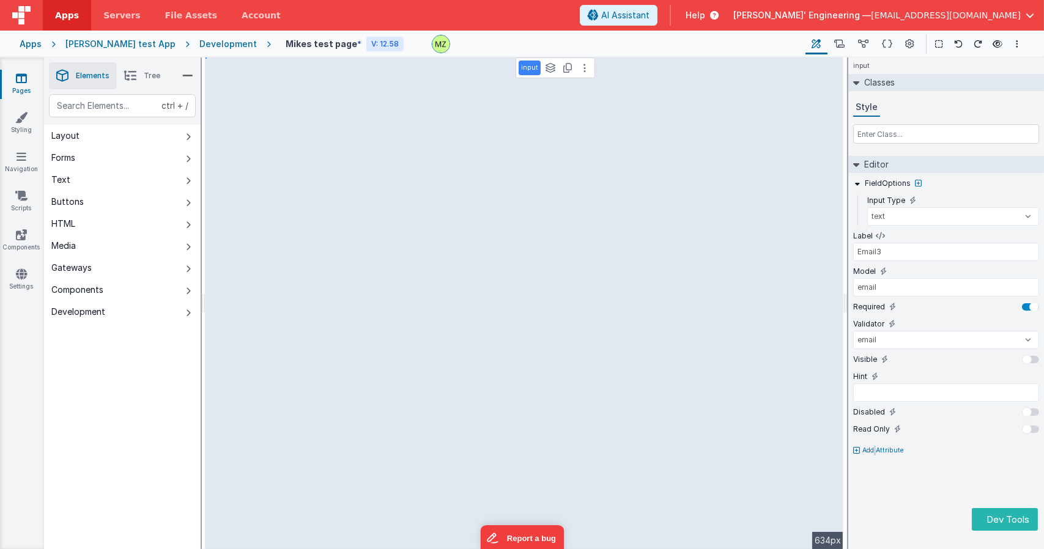
click at [793, 493] on div "input Classes Style Editor FieldOptions Input Type text number password email L…" at bounding box center [946, 303] width 196 height 492
click at [793, 43] on icon at bounding box center [958, 44] width 9 height 9
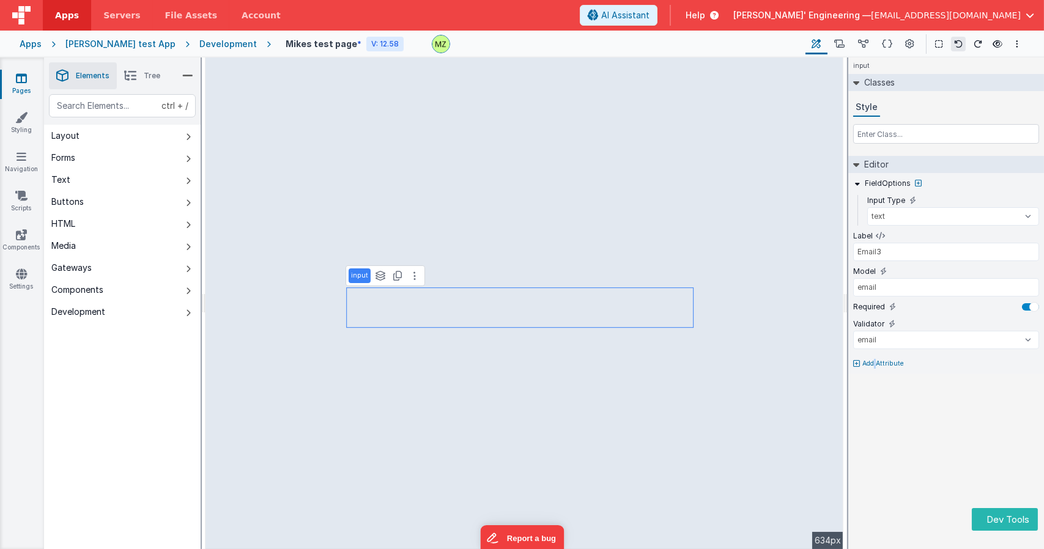
click at [793, 43] on icon at bounding box center [958, 44] width 9 height 9
click at [793, 366] on icon at bounding box center [856, 363] width 7 height 7
click at [793, 408] on div "input Classes Style Editor FieldOptions Input Type text number password email L…" at bounding box center [946, 303] width 196 height 492
type input "Email1"
select select "email"
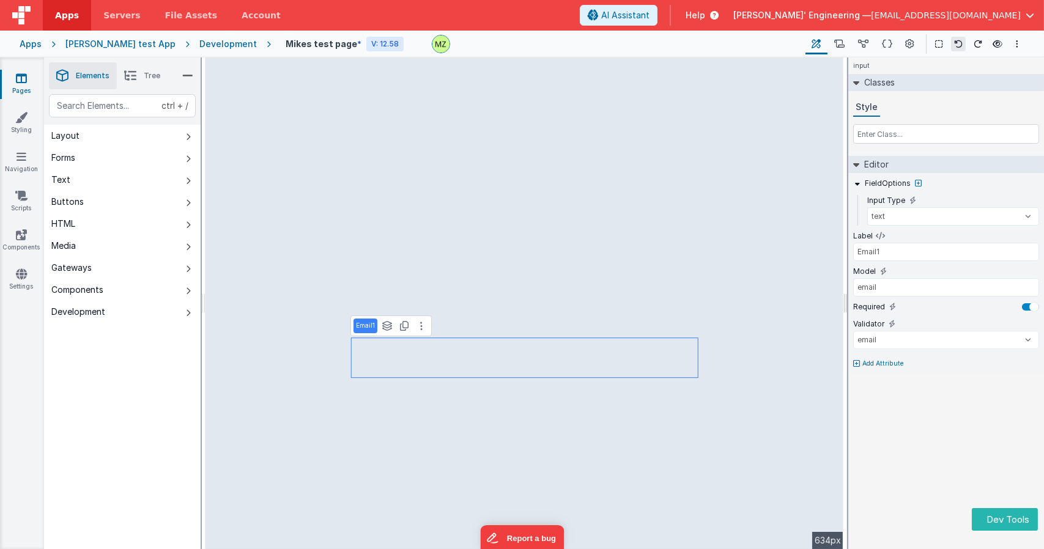
type input "email"
select select "email"
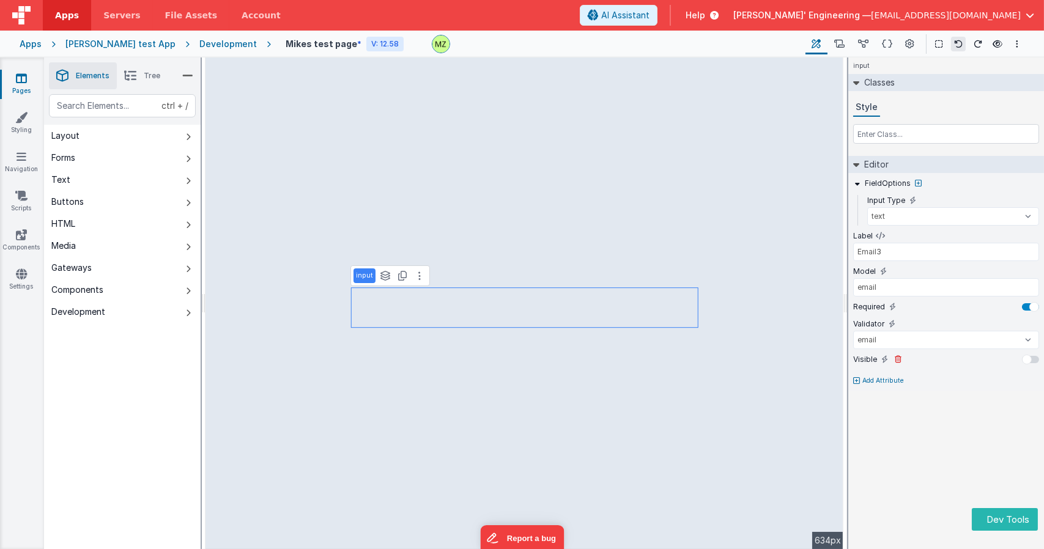
click at [793, 357] on div at bounding box center [1030, 359] width 17 height 7
click at [793, 355] on div at bounding box center [1034, 360] width 10 height 10
click at [793, 360] on icon at bounding box center [898, 359] width 7 height 7
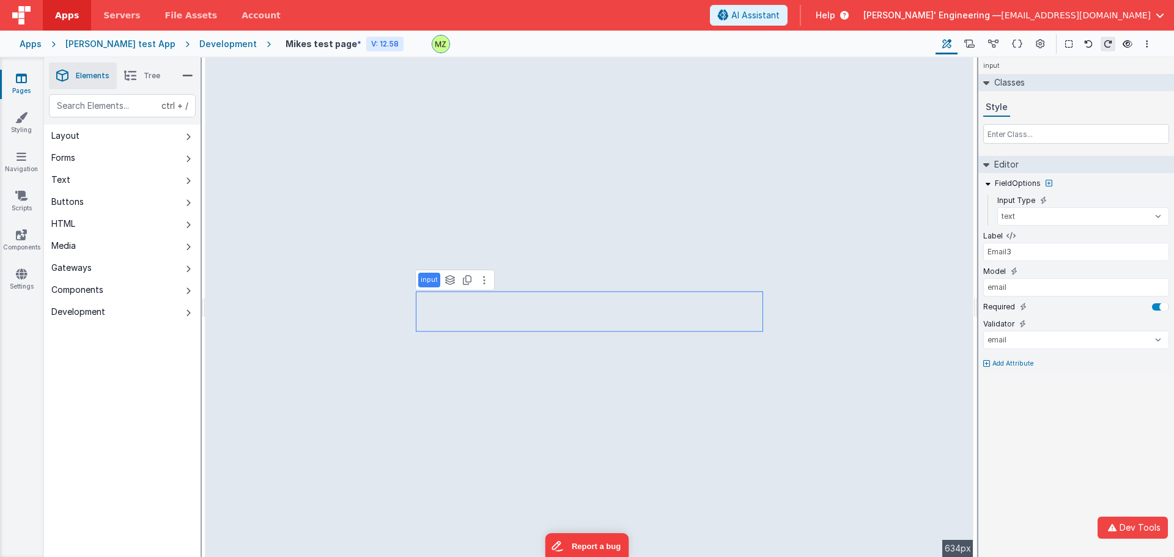
click at [793, 450] on div "input Classes Style Editor FieldOptions Input Type text number password email L…" at bounding box center [1077, 307] width 196 height 500
type input "Email1"
select select "email"
click at [485, 334] on icon at bounding box center [486, 330] width 2 height 10
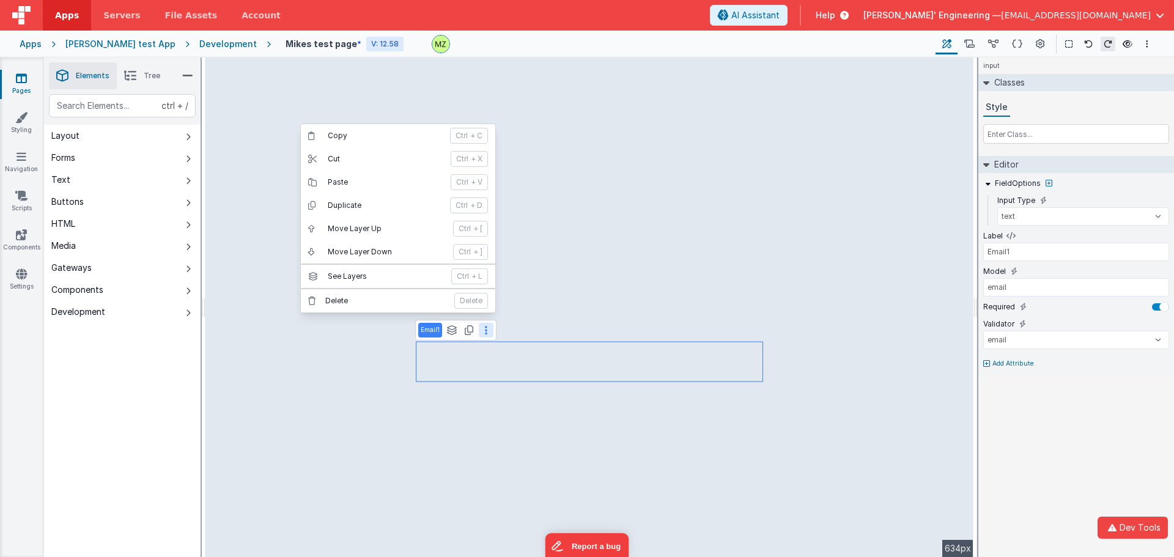
type input "Email23"
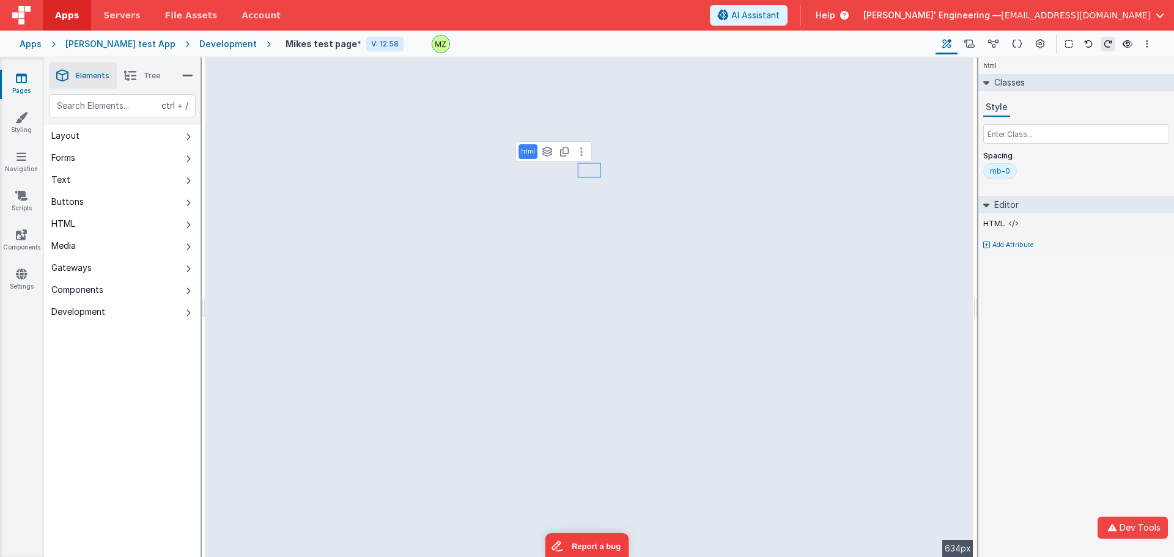
select select "email"
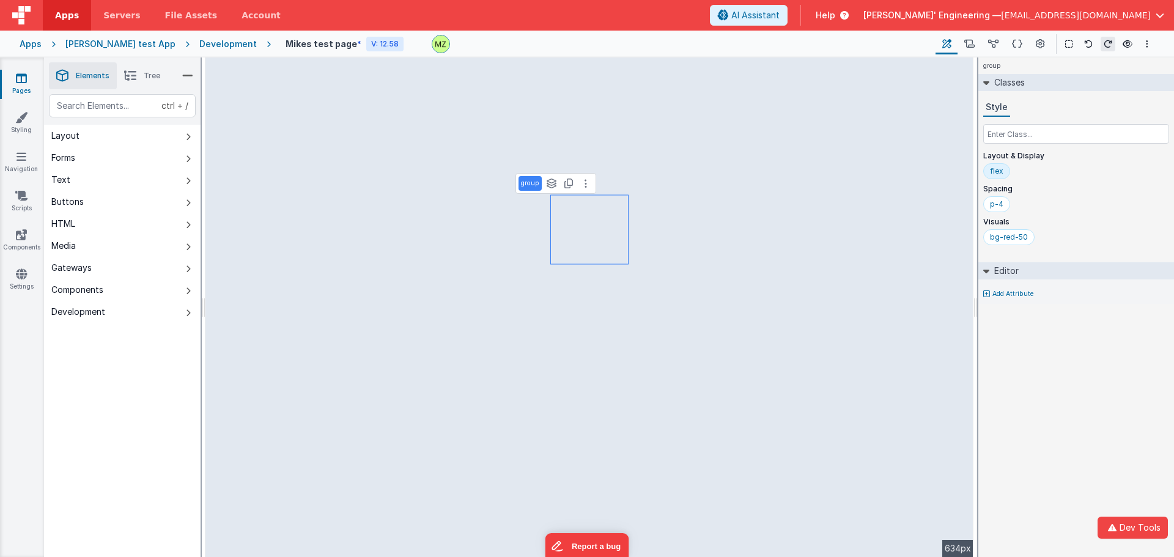
select select "email"
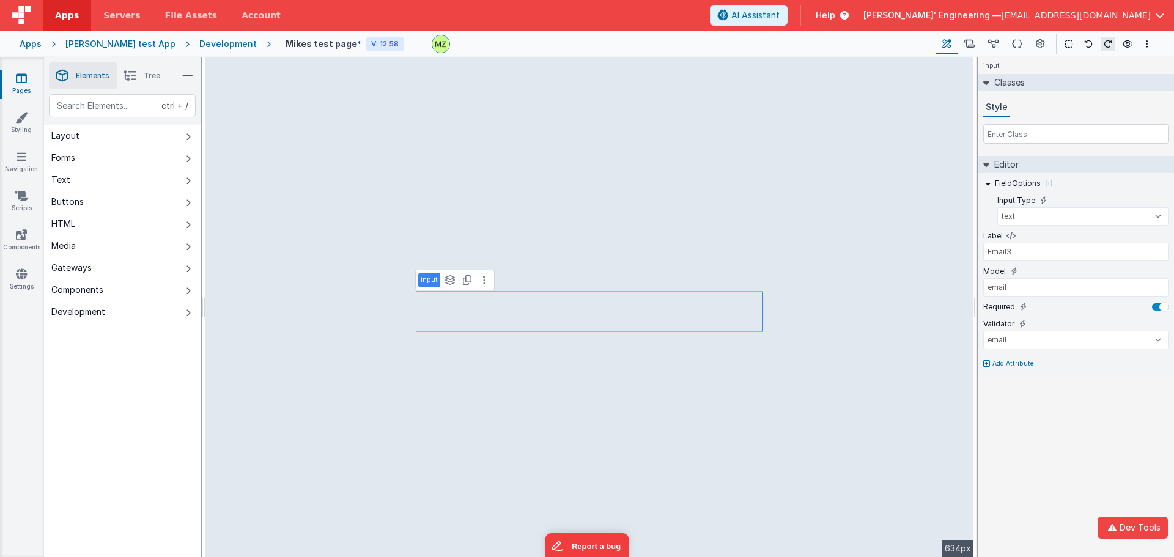
type input "Email1"
select select "email"
type input "Phone Number"
type input "phoneOrg"
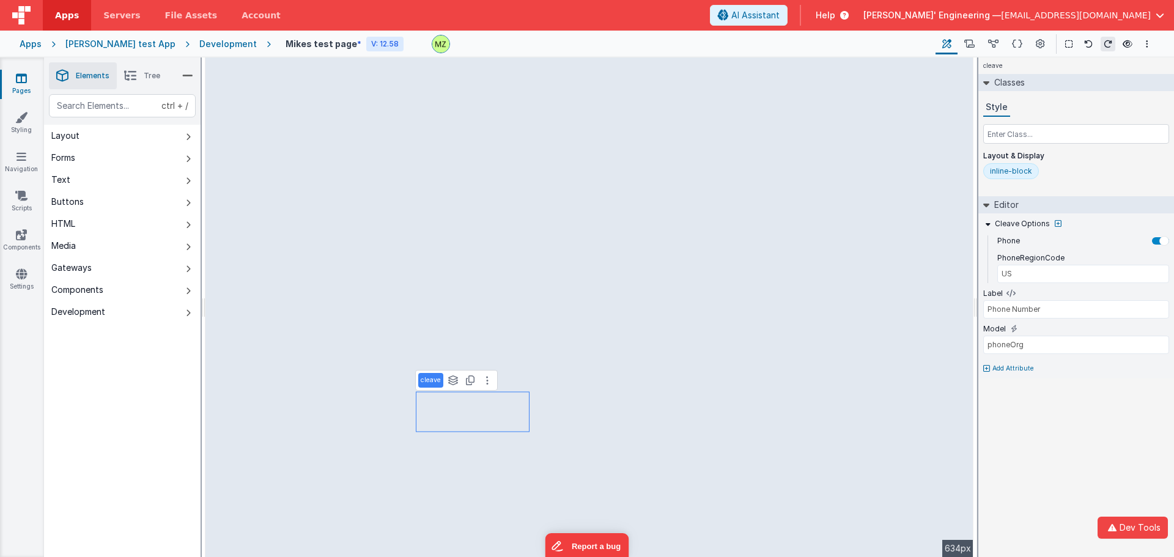
type input "Email23"
type input "email"
select select "email"
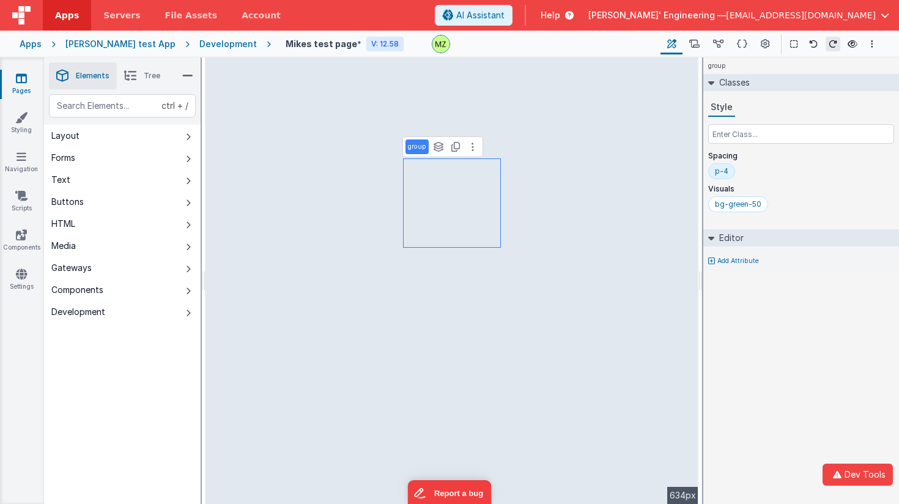
select select "email"
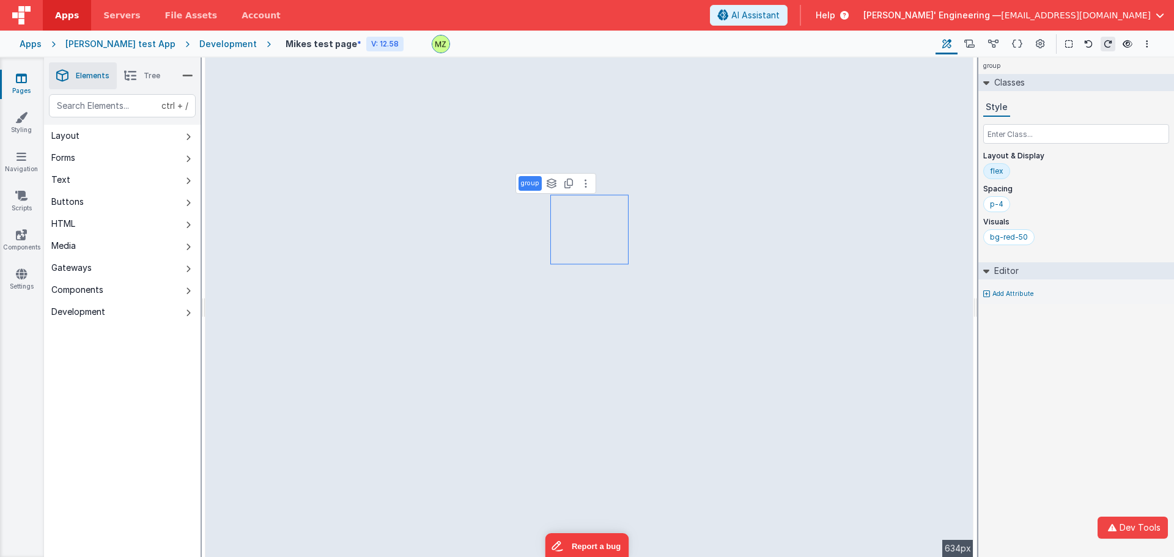
select select "email"
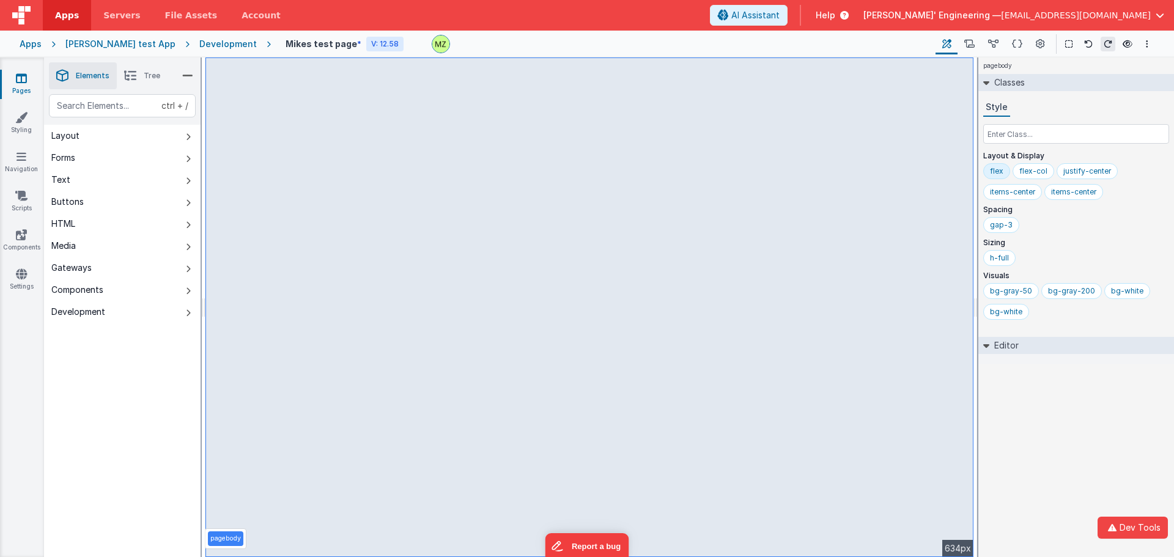
click at [793, 412] on div "pagebody Classes Style Layout & Display flex flex-col justify-center items-cent…" at bounding box center [1077, 307] width 196 height 500
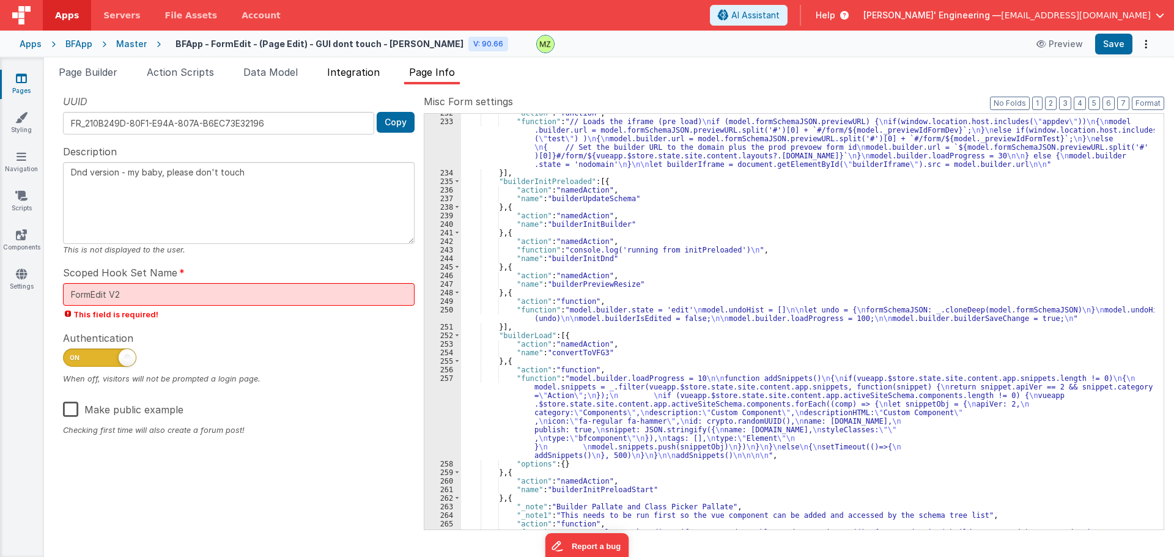
scroll to position [4107, 0]
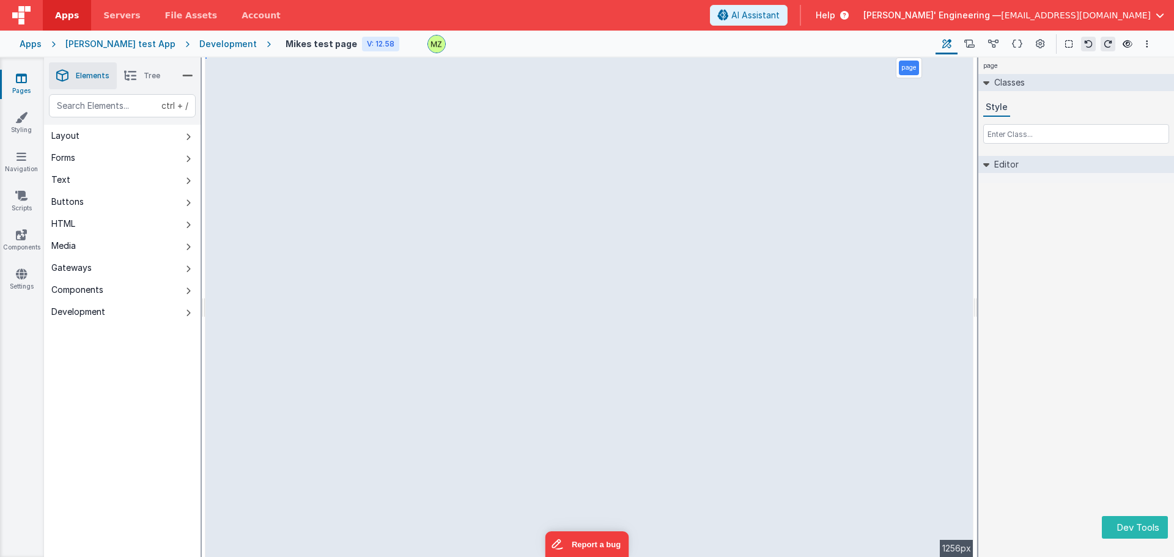
select select "email"
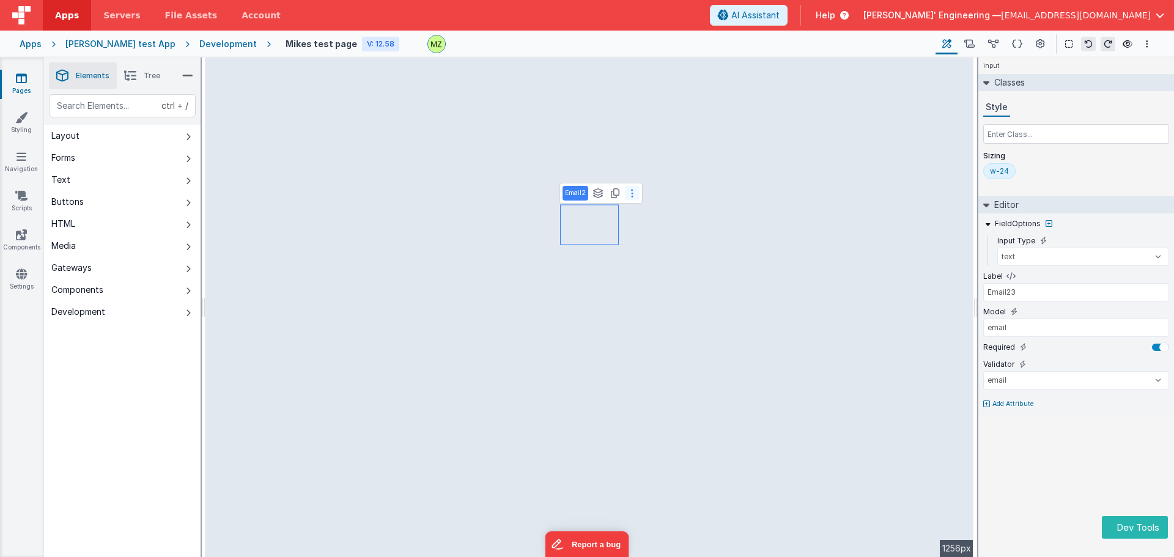
click at [632, 191] on icon at bounding box center [632, 193] width 2 height 10
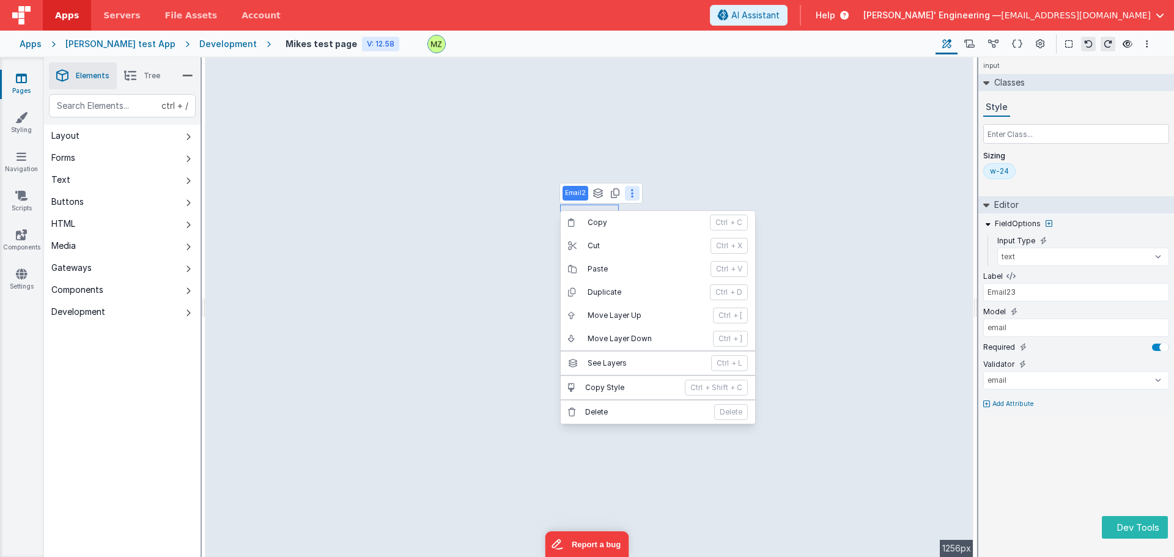
click at [997, 168] on div "w-24" at bounding box center [999, 171] width 19 height 10
click at [1097, 160] on p "Sizing" at bounding box center [1077, 156] width 186 height 10
click at [1004, 169] on div "w-24" at bounding box center [999, 171] width 19 height 10
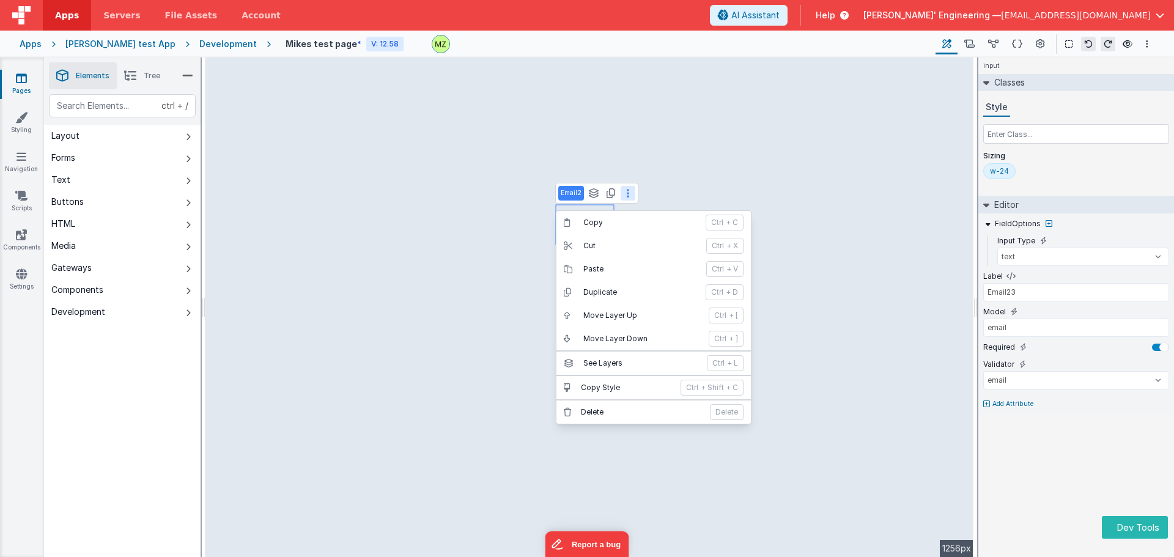
click at [1086, 148] on div "Style Sizing w-24" at bounding box center [1077, 141] width 186 height 86
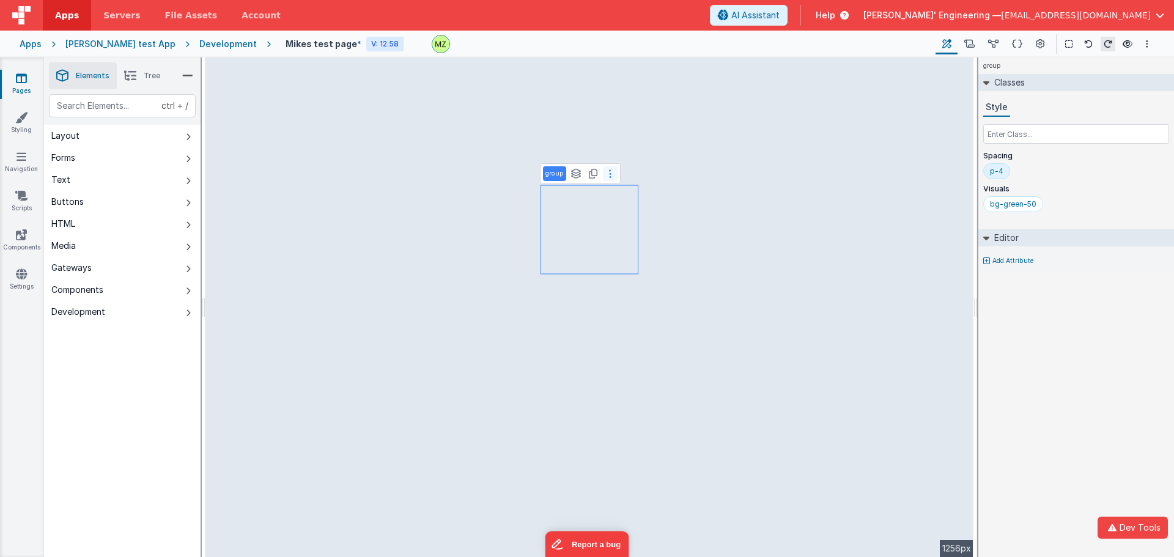
click at [612, 177] on button at bounding box center [610, 173] width 15 height 15
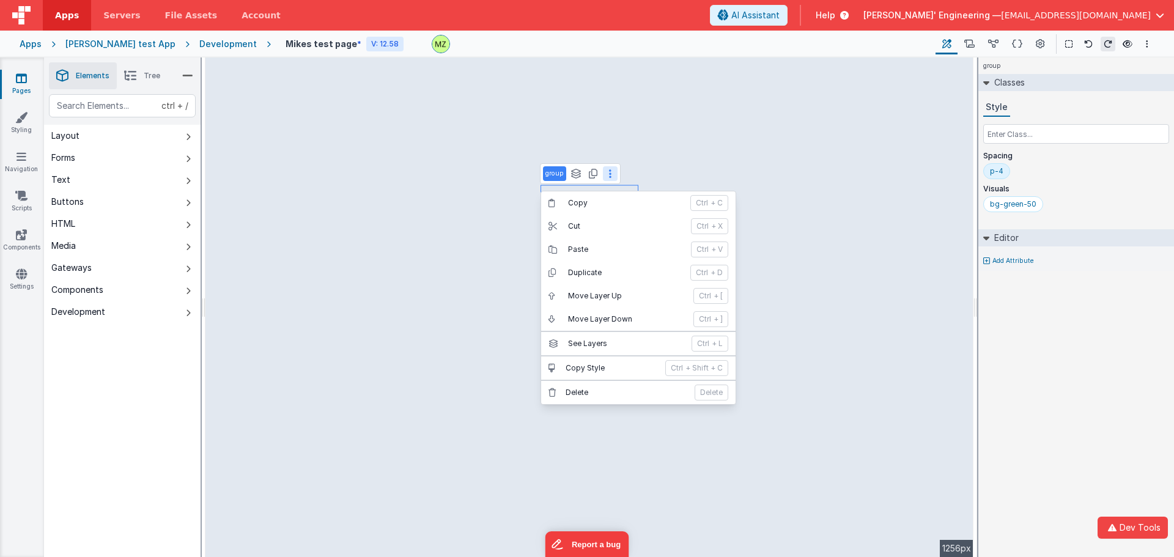
click at [995, 170] on div "p-4" at bounding box center [996, 171] width 13 height 10
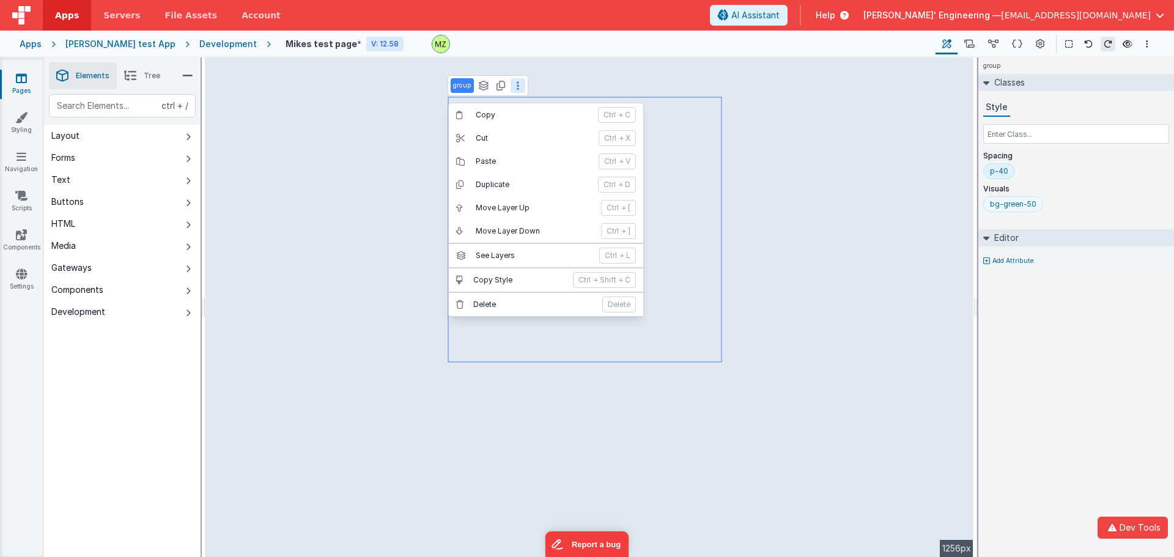
click at [986, 205] on div "bg-green-50" at bounding box center [1014, 204] width 60 height 16
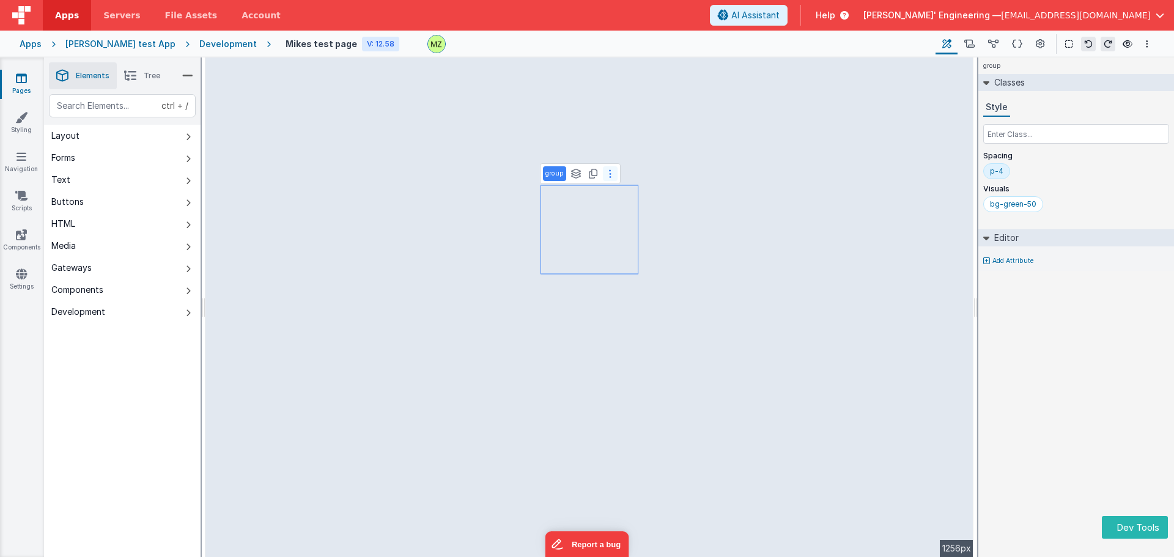
click at [612, 175] on button at bounding box center [610, 173] width 15 height 15
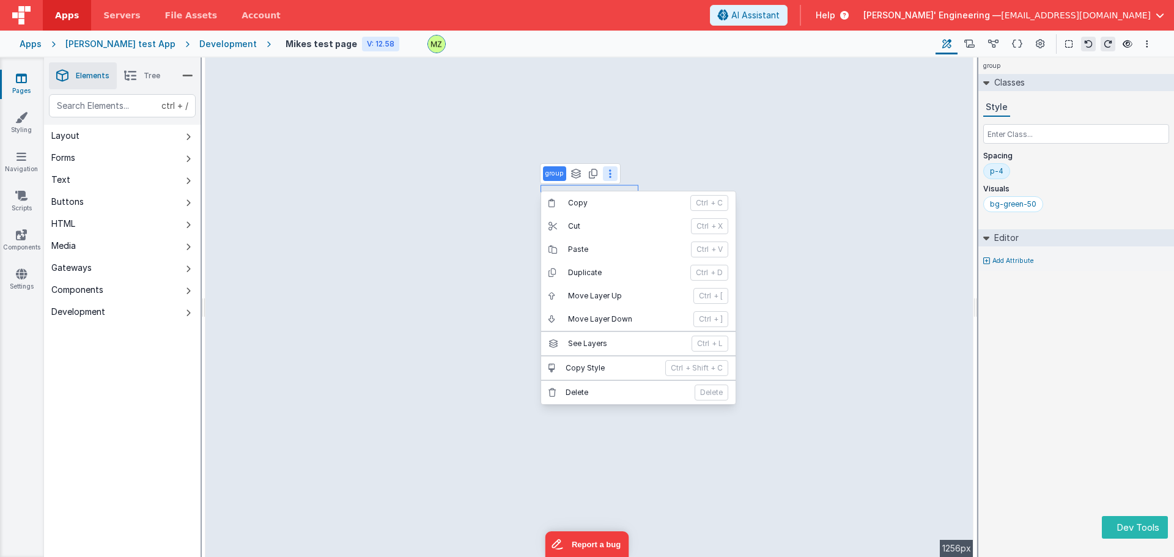
click at [997, 169] on div "p-4" at bounding box center [996, 171] width 13 height 10
click at [987, 207] on div "bg-green-50" at bounding box center [1014, 206] width 60 height 16
click at [1007, 207] on div "bg-green-50" at bounding box center [1013, 204] width 46 height 10
click at [1007, 210] on div "bg-green-50" at bounding box center [1014, 204] width 60 height 16
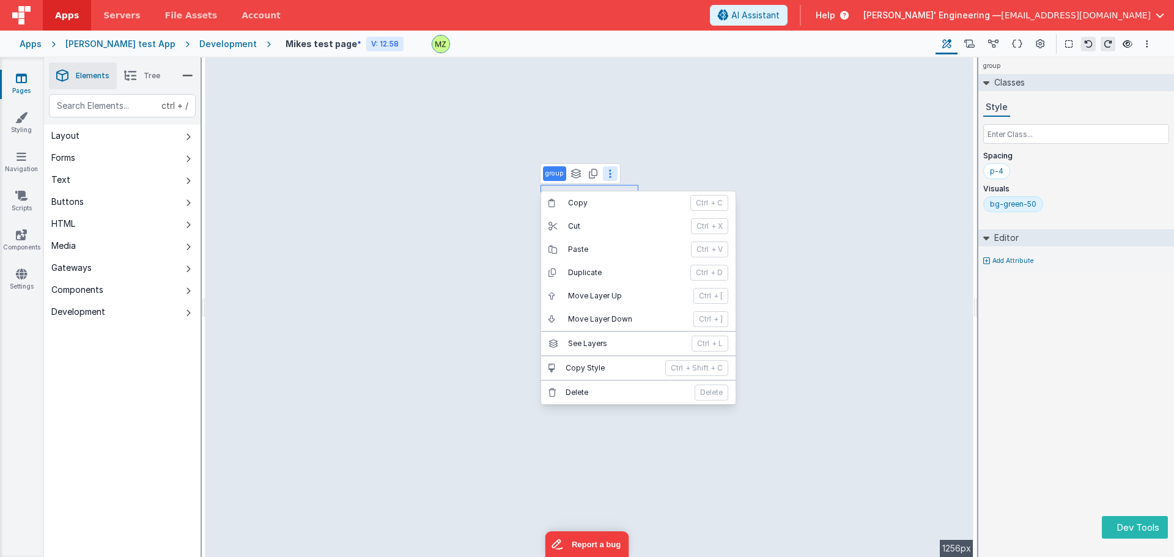
click at [1009, 204] on div "bg-green-50" at bounding box center [1013, 204] width 46 height 10
click at [998, 172] on div "p-4" at bounding box center [996, 171] width 13 height 10
click at [1010, 206] on div "bg-green-50" at bounding box center [1013, 204] width 46 height 10
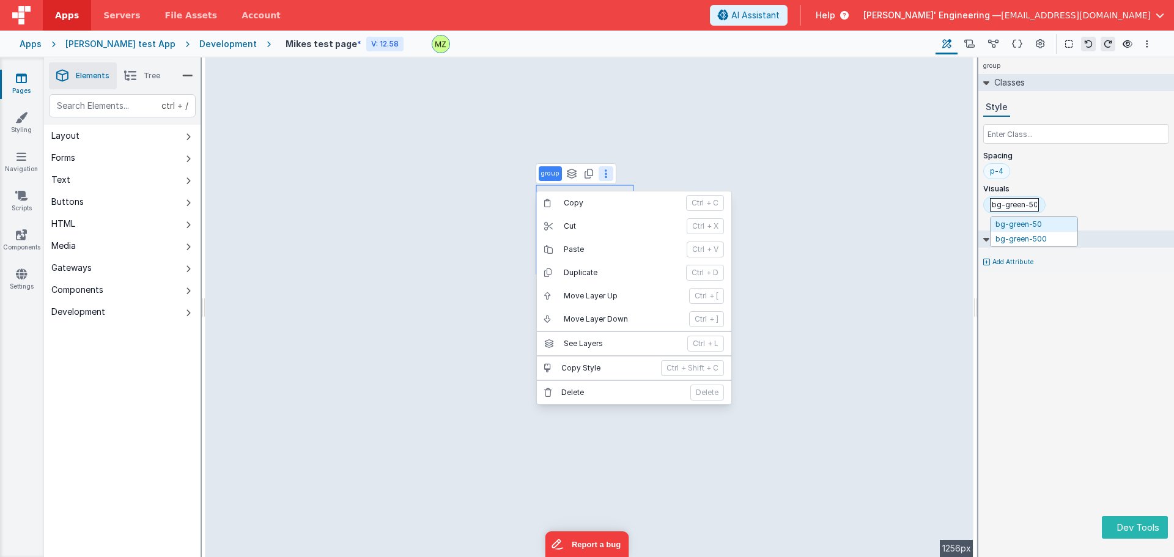
click at [995, 168] on div "p-4" at bounding box center [996, 171] width 13 height 10
click at [1009, 208] on div "bg-green-50" at bounding box center [1013, 204] width 46 height 10
click at [1010, 208] on div "bg-green-50" at bounding box center [1013, 204] width 46 height 10
click at [996, 171] on div "p-4" at bounding box center [996, 171] width 13 height 10
click at [1009, 201] on div "bg-green-50" at bounding box center [1013, 204] width 46 height 10
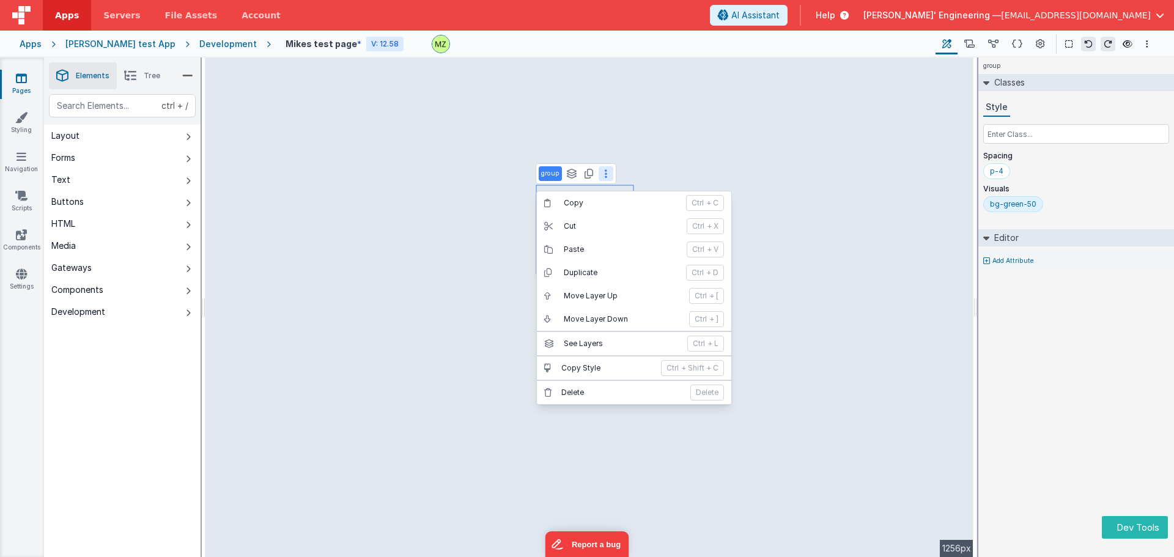
click at [1009, 201] on div "bg-green-50" at bounding box center [1013, 204] width 46 height 10
drag, startPoint x: 1069, startPoint y: 177, endPoint x: 1053, endPoint y: 166, distance: 20.2
click at [1060, 163] on div "Spacing p-4" at bounding box center [1077, 167] width 186 height 33
click at [997, 174] on div "p-4" at bounding box center [996, 171] width 13 height 10
click at [1015, 207] on div "bg-green-50" at bounding box center [1013, 204] width 46 height 10
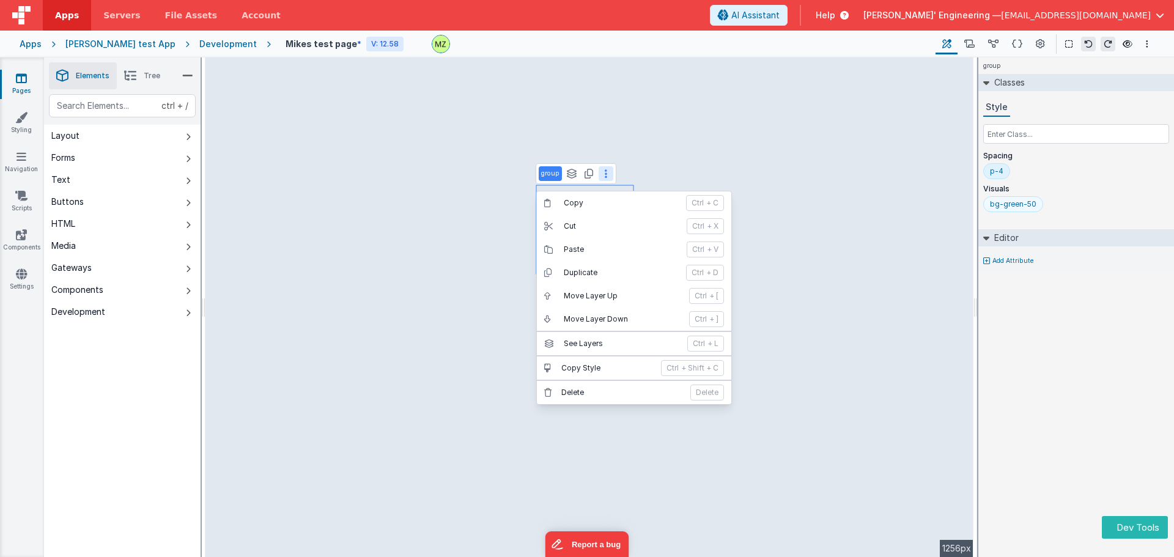
click at [1015, 207] on div "bg-green-50" at bounding box center [1013, 204] width 46 height 10
click at [600, 179] on button at bounding box center [606, 173] width 15 height 15
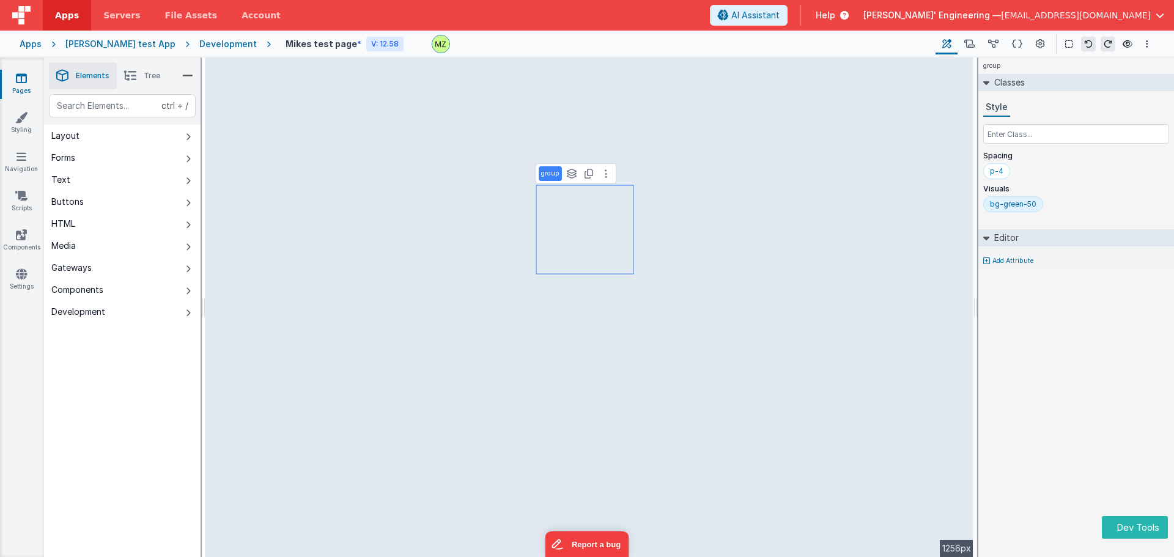
click at [1012, 202] on div "bg-green-50" at bounding box center [1013, 204] width 46 height 10
click at [999, 172] on div "p-4" at bounding box center [996, 171] width 13 height 10
click at [610, 171] on button at bounding box center [606, 173] width 15 height 15
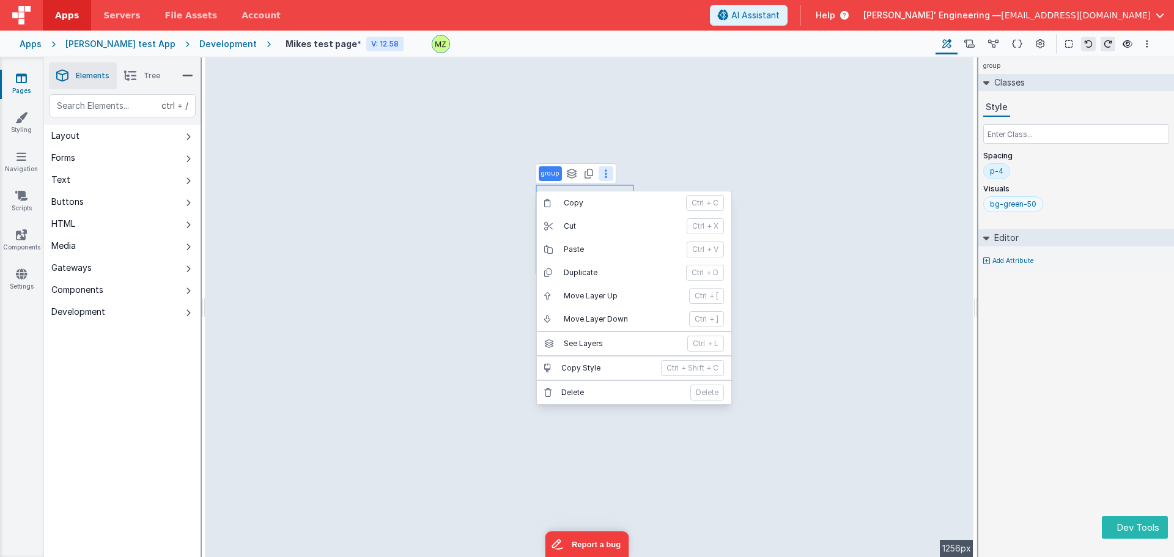
click at [1007, 207] on div "bg-green-50" at bounding box center [1013, 204] width 46 height 10
click at [999, 172] on div "p-4" at bounding box center [996, 171] width 13 height 10
click at [999, 203] on div "bg-green-50" at bounding box center [1013, 204] width 46 height 10
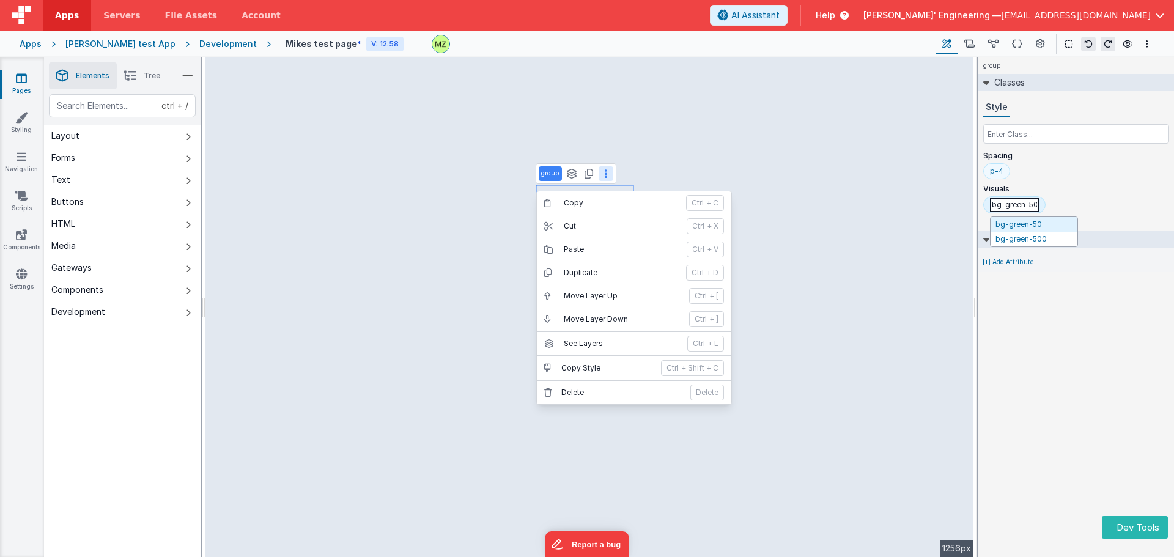
click at [999, 169] on div "p-4" at bounding box center [996, 171] width 13 height 10
click at [998, 173] on div "p-4" at bounding box center [996, 171] width 13 height 10
click at [1022, 203] on div "bg-green-50" at bounding box center [1013, 204] width 46 height 10
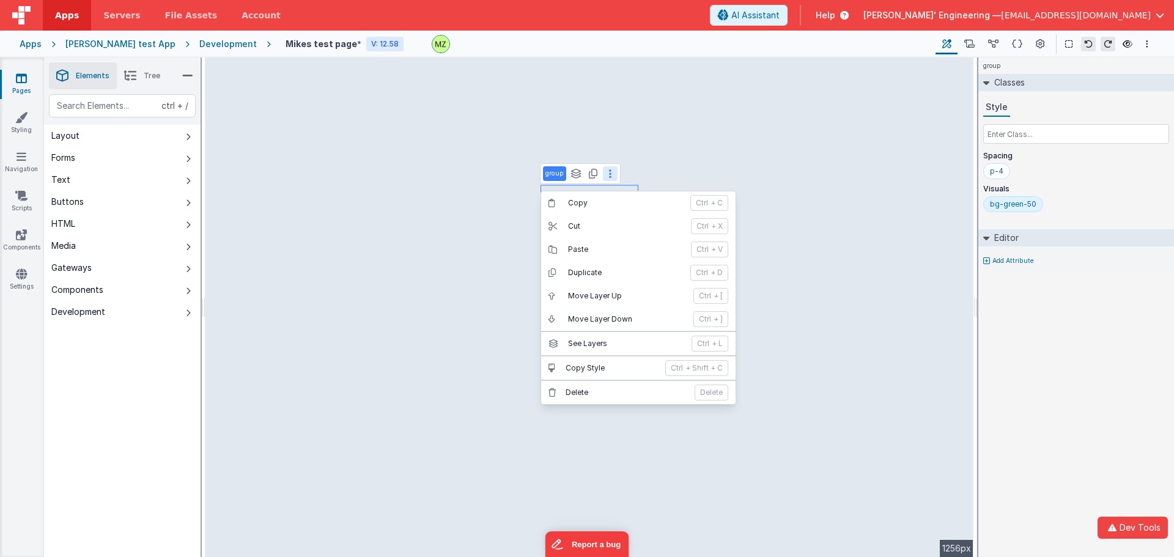
click at [609, 171] on icon at bounding box center [610, 174] width 2 height 10
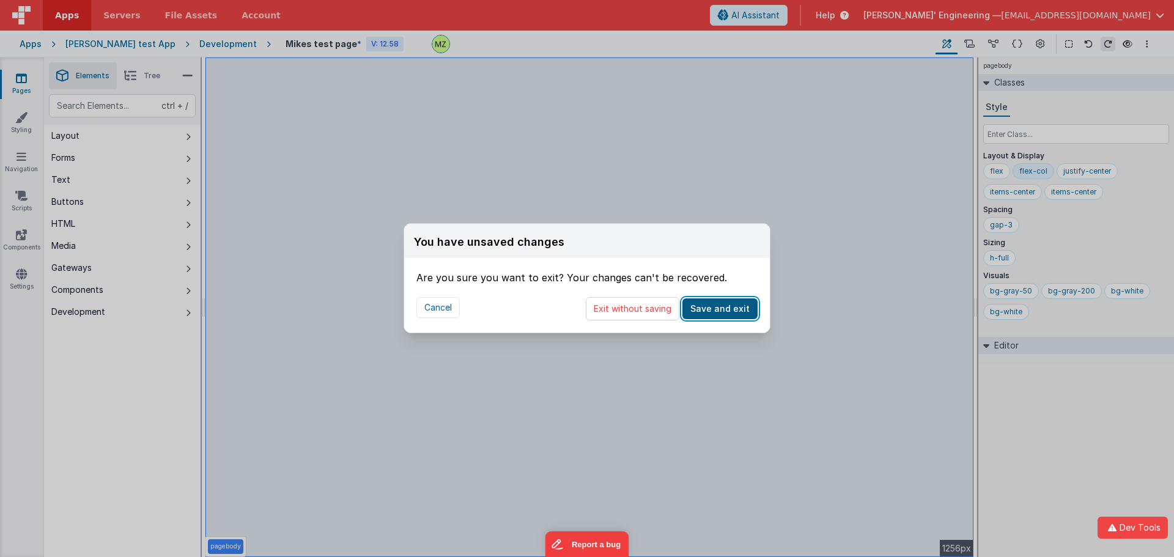
click at [729, 307] on button "Save and exit" at bounding box center [720, 308] width 75 height 21
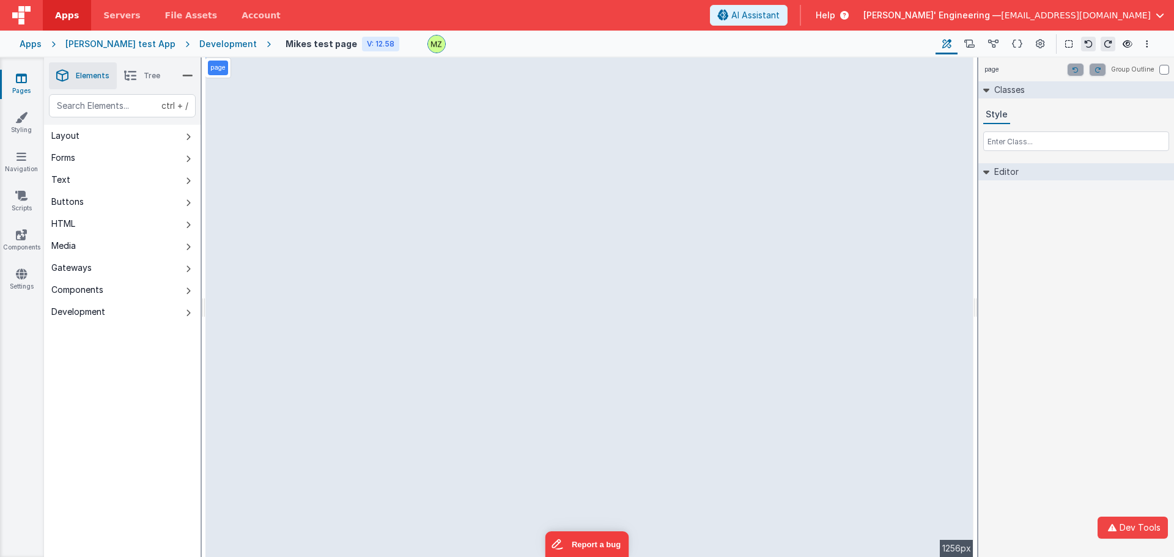
select select "email"
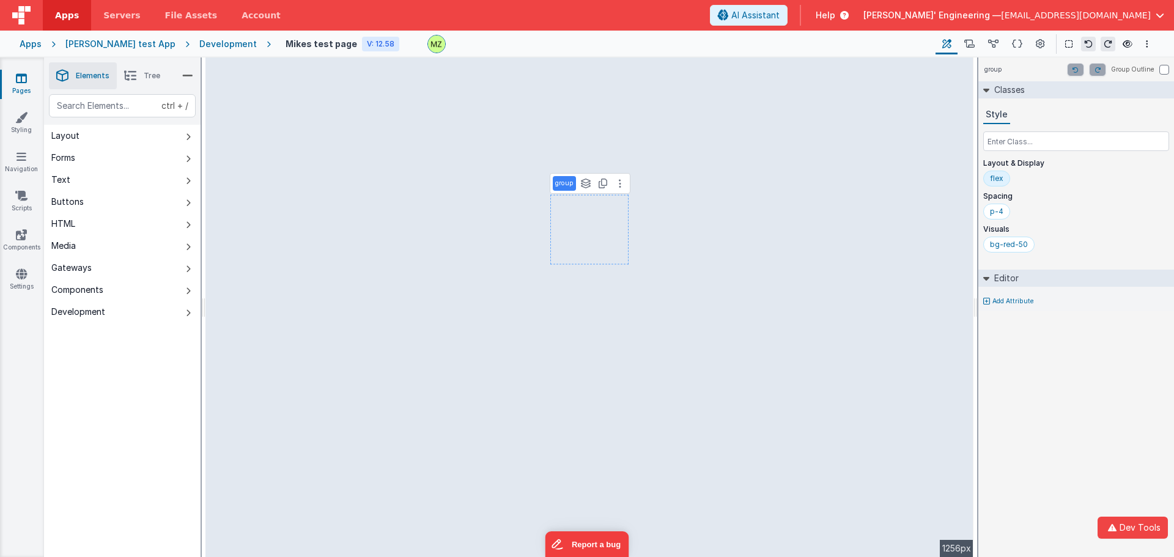
select select "email"
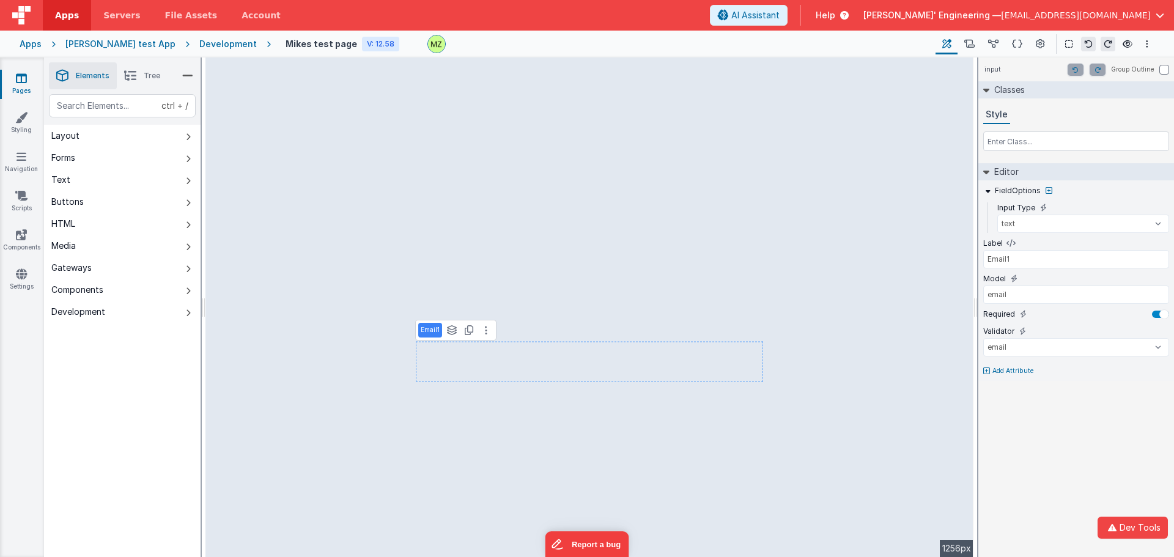
type input "Phone Number"
type input "phoneOrg"
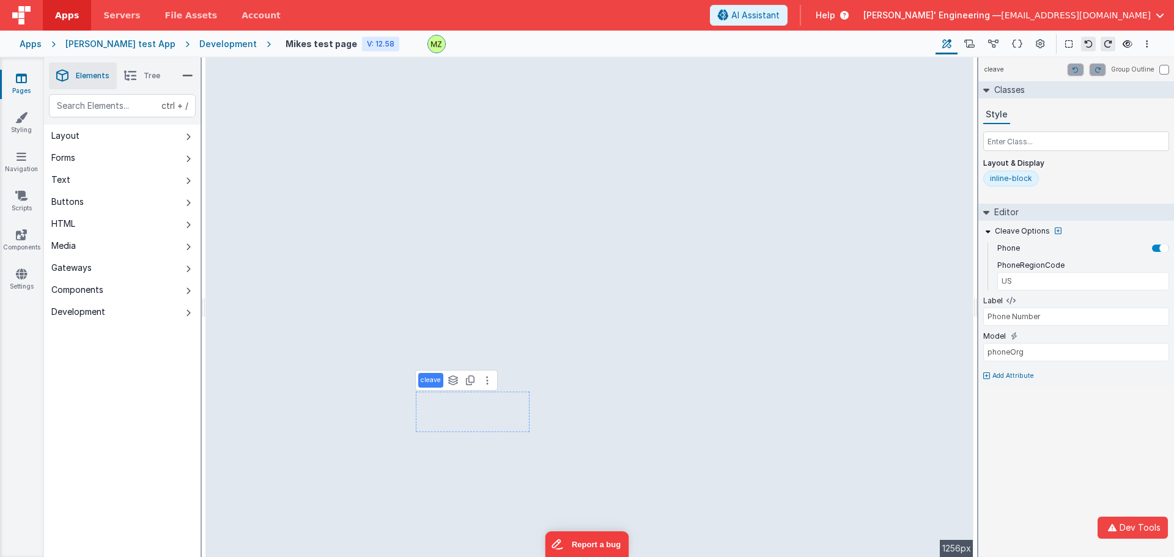
type input "email"
type input "Email3"
select select "email"
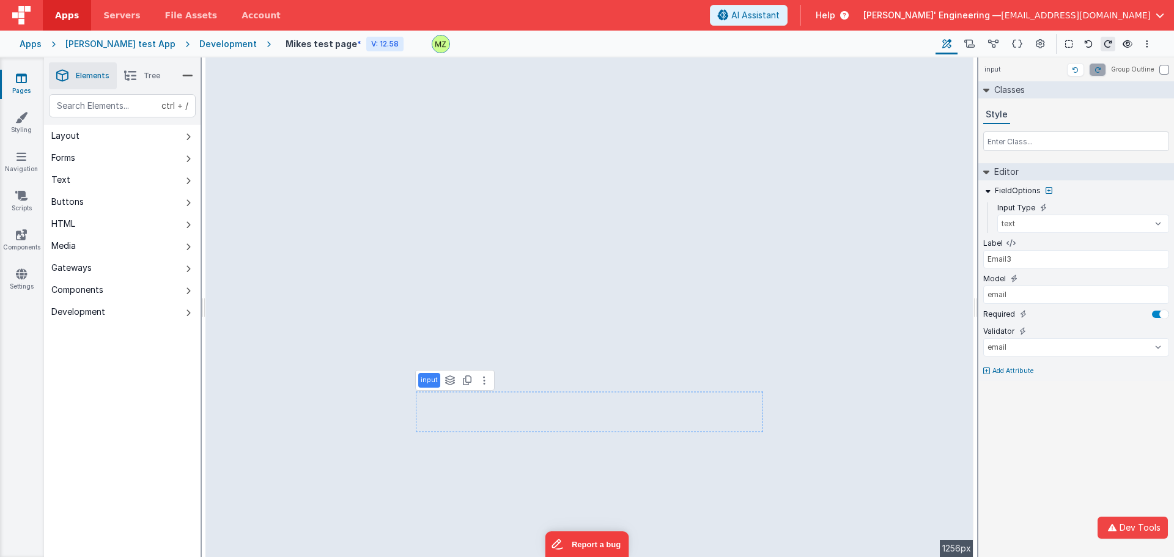
type input "Phone Number"
type input "US"
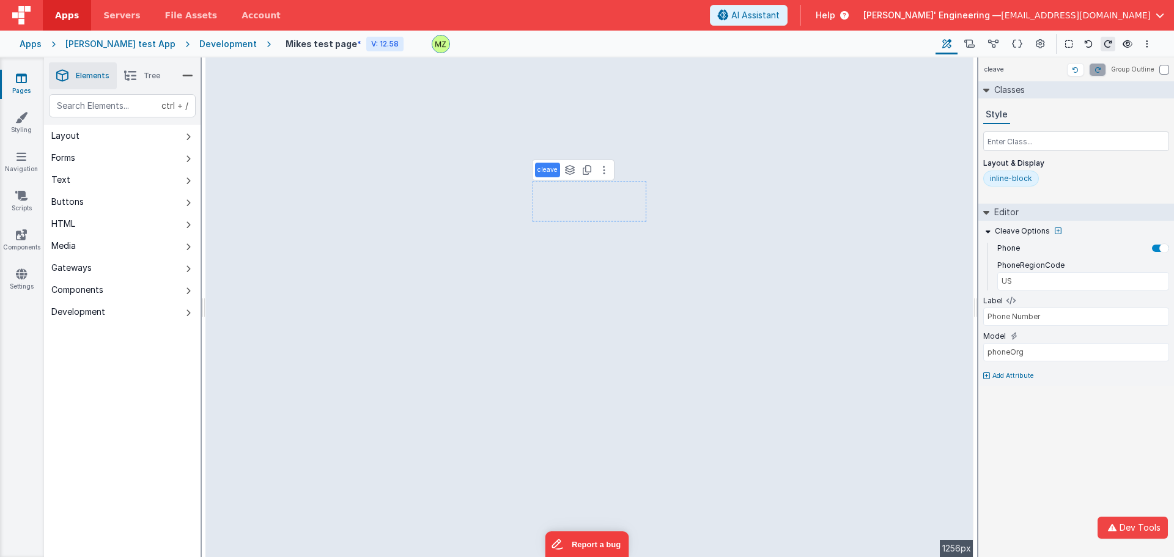
type input "Email23"
type input "email"
select select "email"
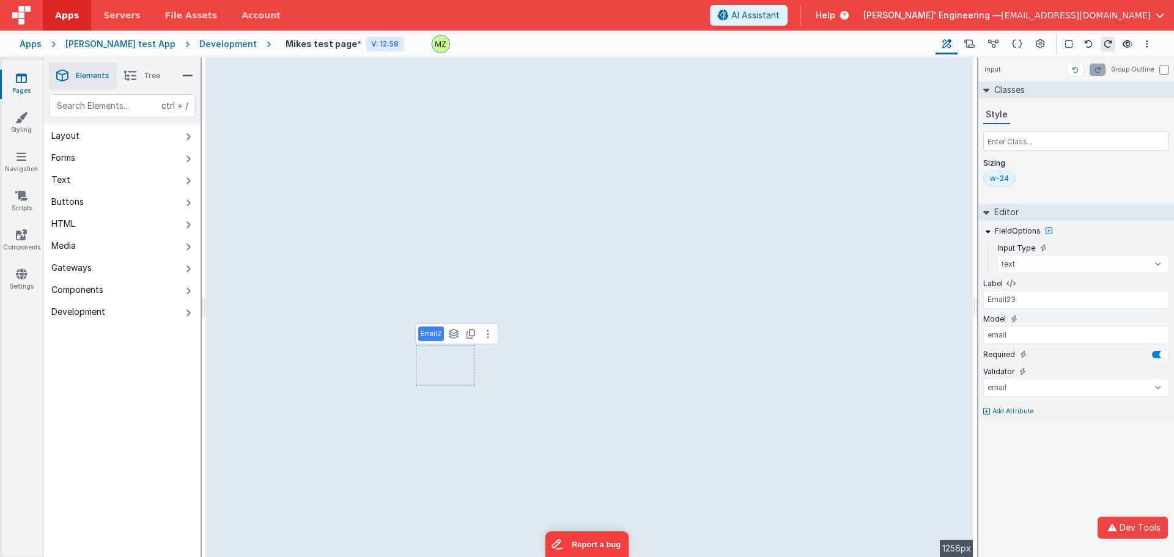
type input "Email1"
